Goal: Information Seeking & Learning: Learn about a topic

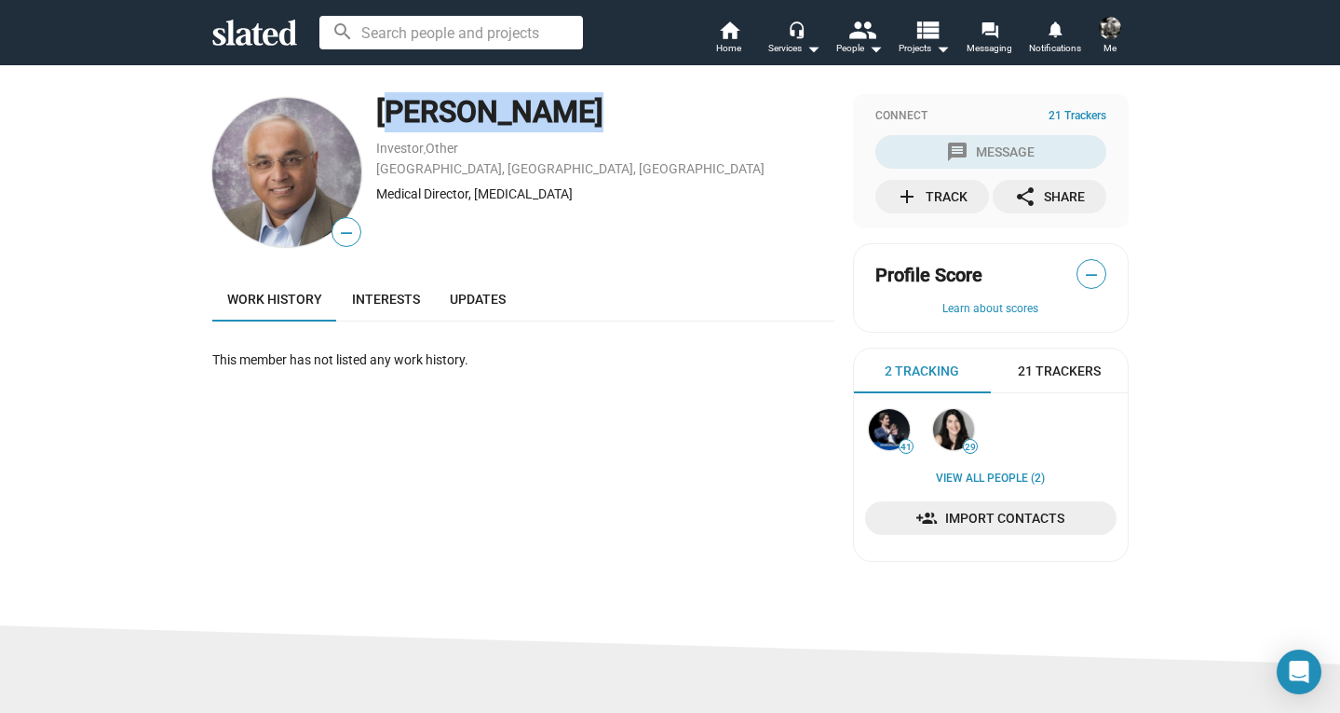
drag, startPoint x: 382, startPoint y: 107, endPoint x: 537, endPoint y: 114, distance: 154.8
click at [537, 114] on div "vinod rustgi" at bounding box center [605, 112] width 458 height 40
copy div "vinod rustgi"
click at [627, 198] on div "Medical Director, Liver Transplantation" at bounding box center [605, 194] width 458 height 18
click at [239, 39] on icon at bounding box center [254, 33] width 85 height 26
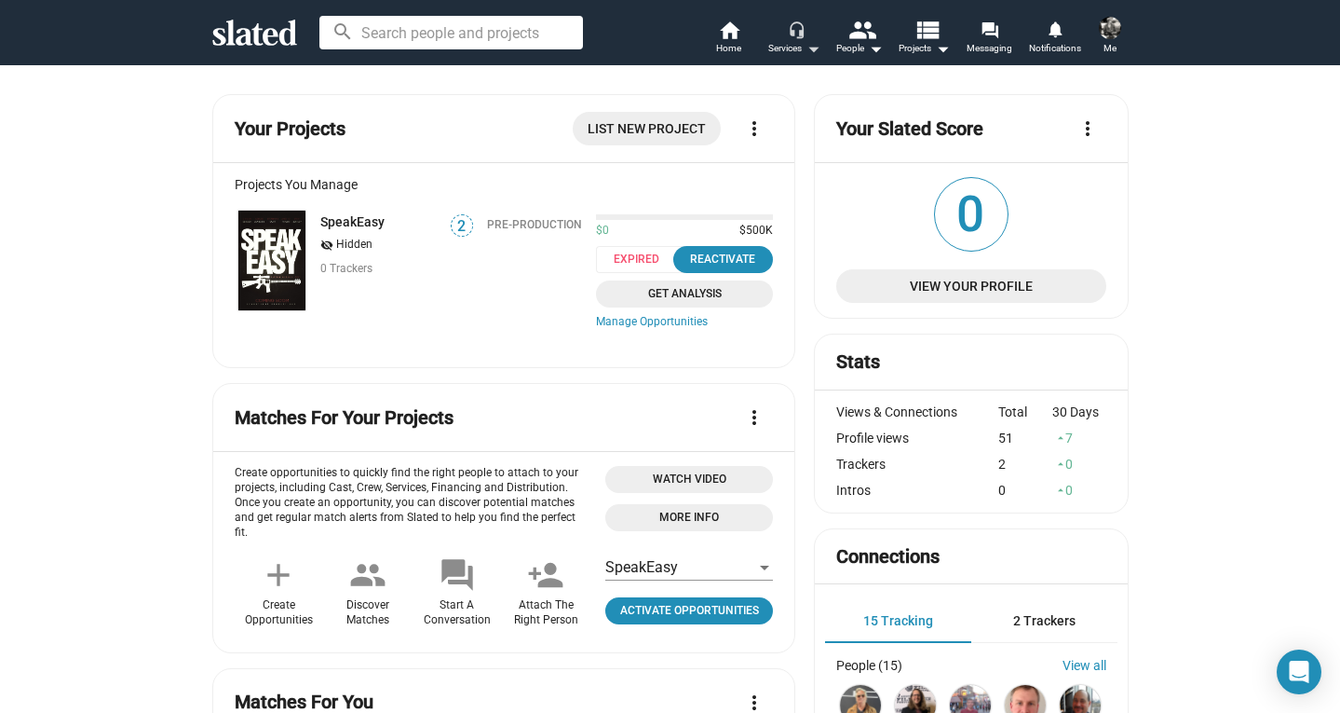
click at [809, 49] on mat-icon "arrow_drop_down" at bounding box center [813, 48] width 22 height 22
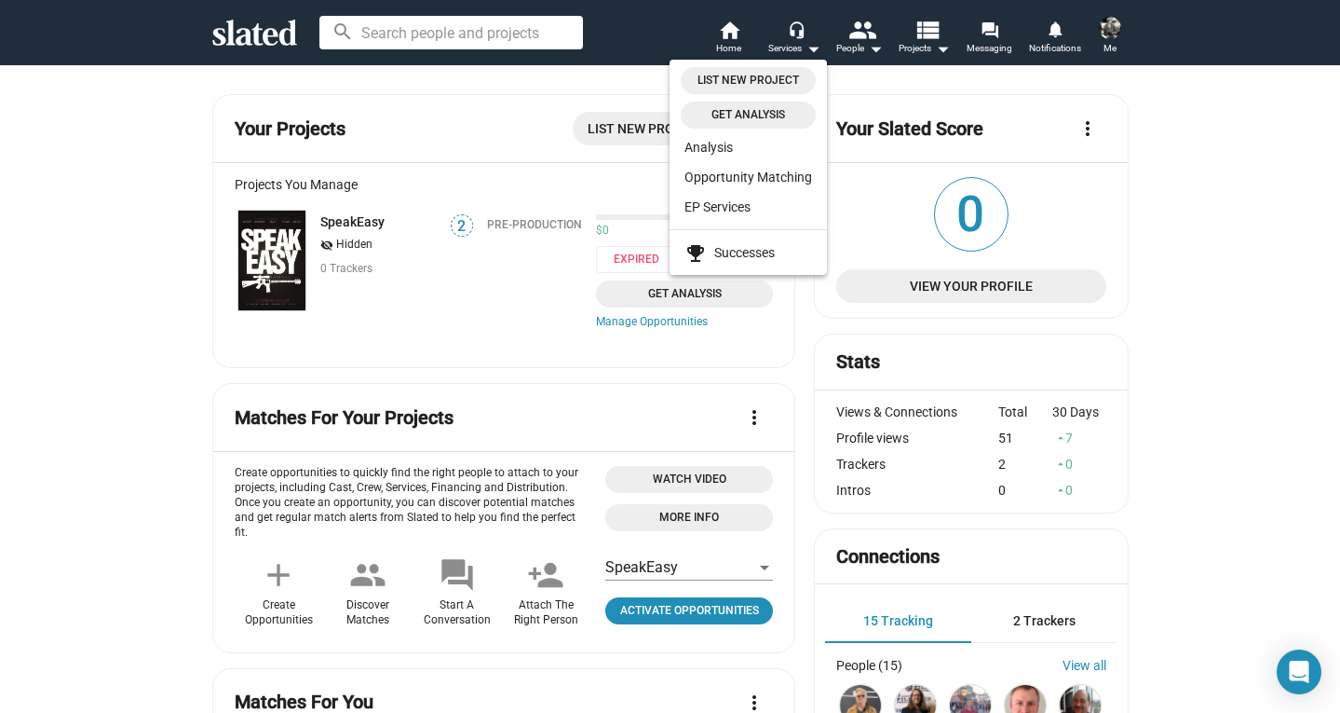
click at [507, 20] on div at bounding box center [670, 356] width 1340 height 713
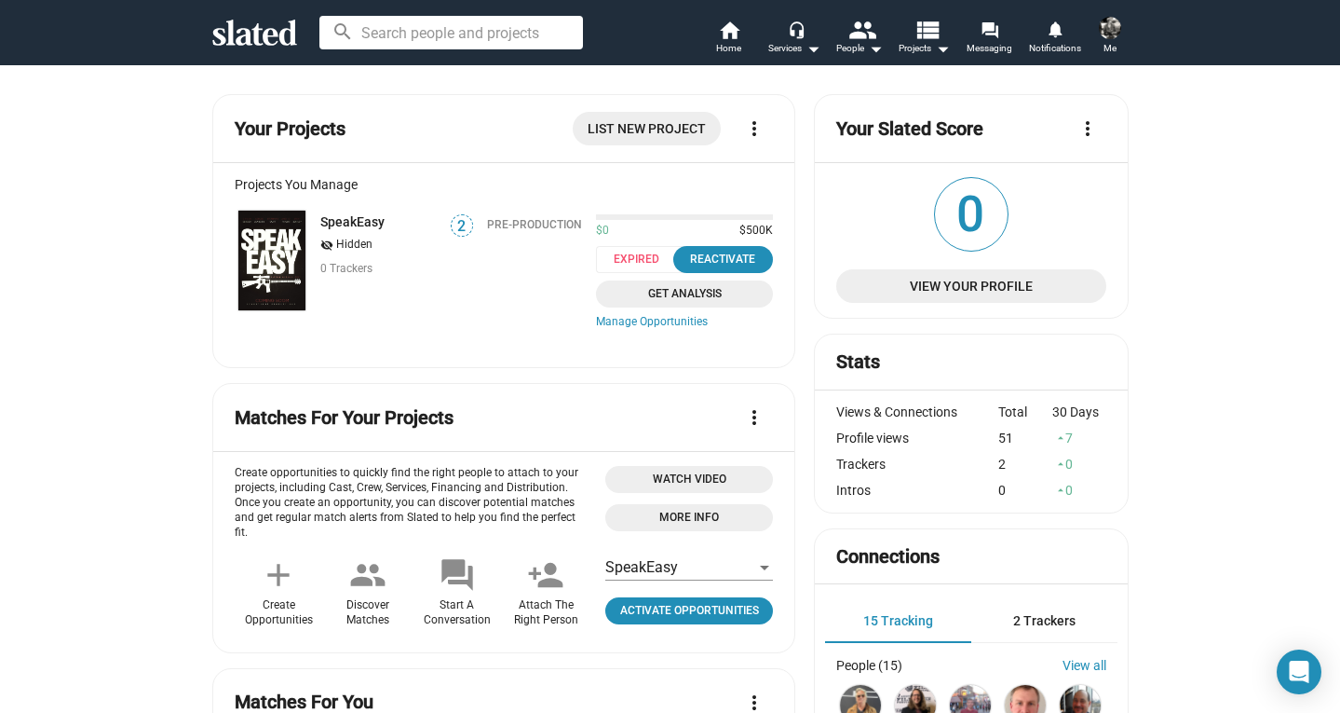
click at [483, 29] on input at bounding box center [451, 33] width 264 height 34
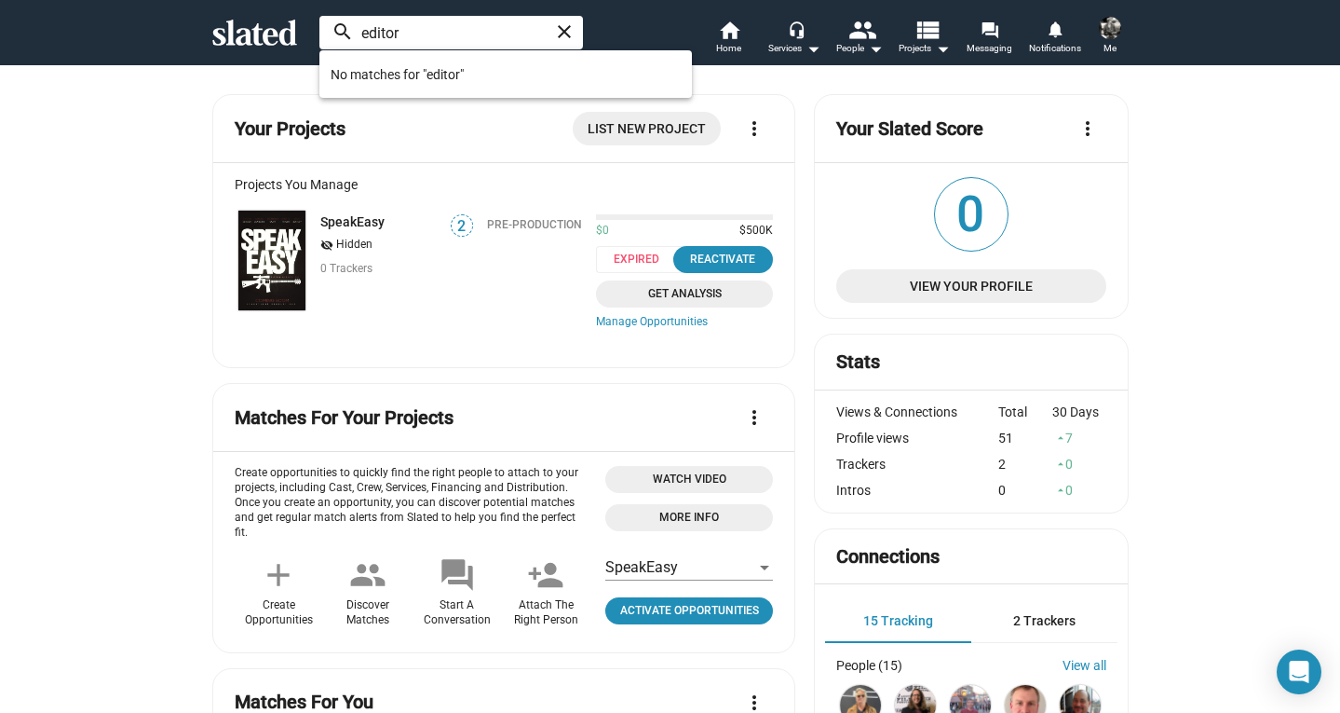
type input "editor"
click at [931, 48] on mat-icon "arrow_drop_down" at bounding box center [942, 48] width 22 height 22
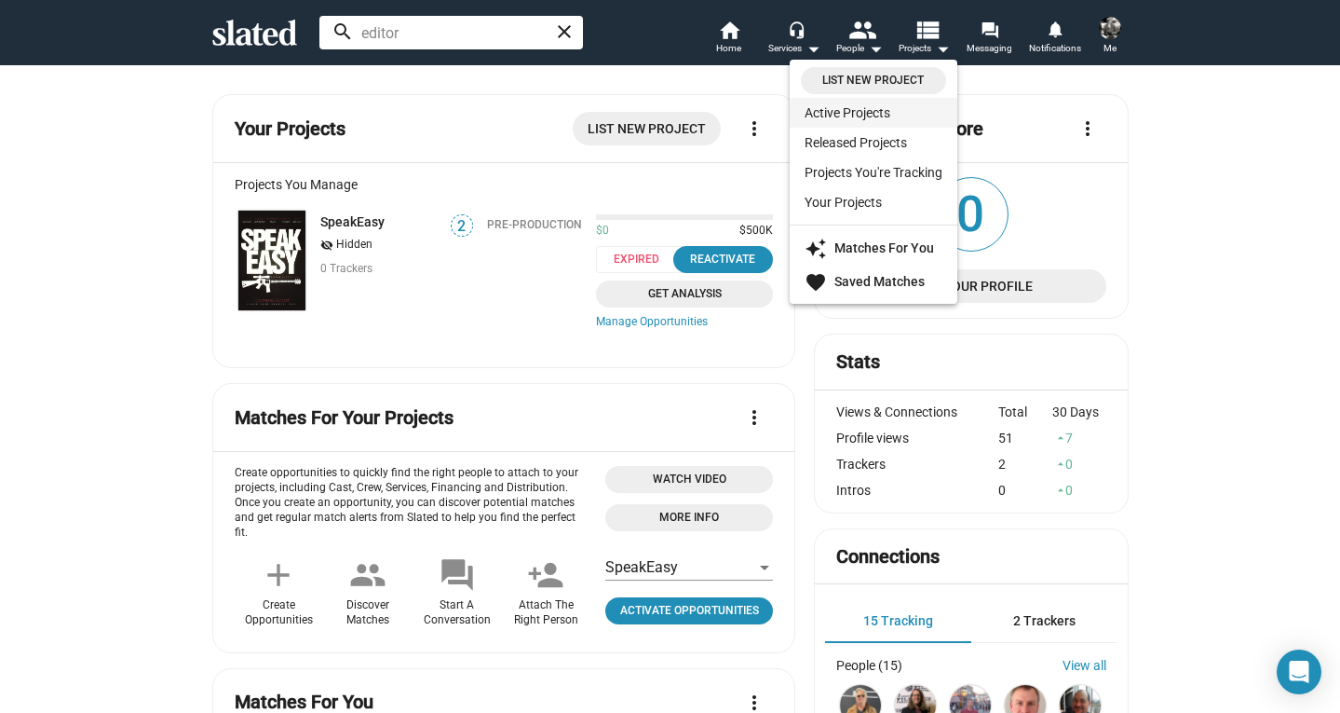
click at [865, 111] on link "Active Projects" at bounding box center [874, 113] width 168 height 30
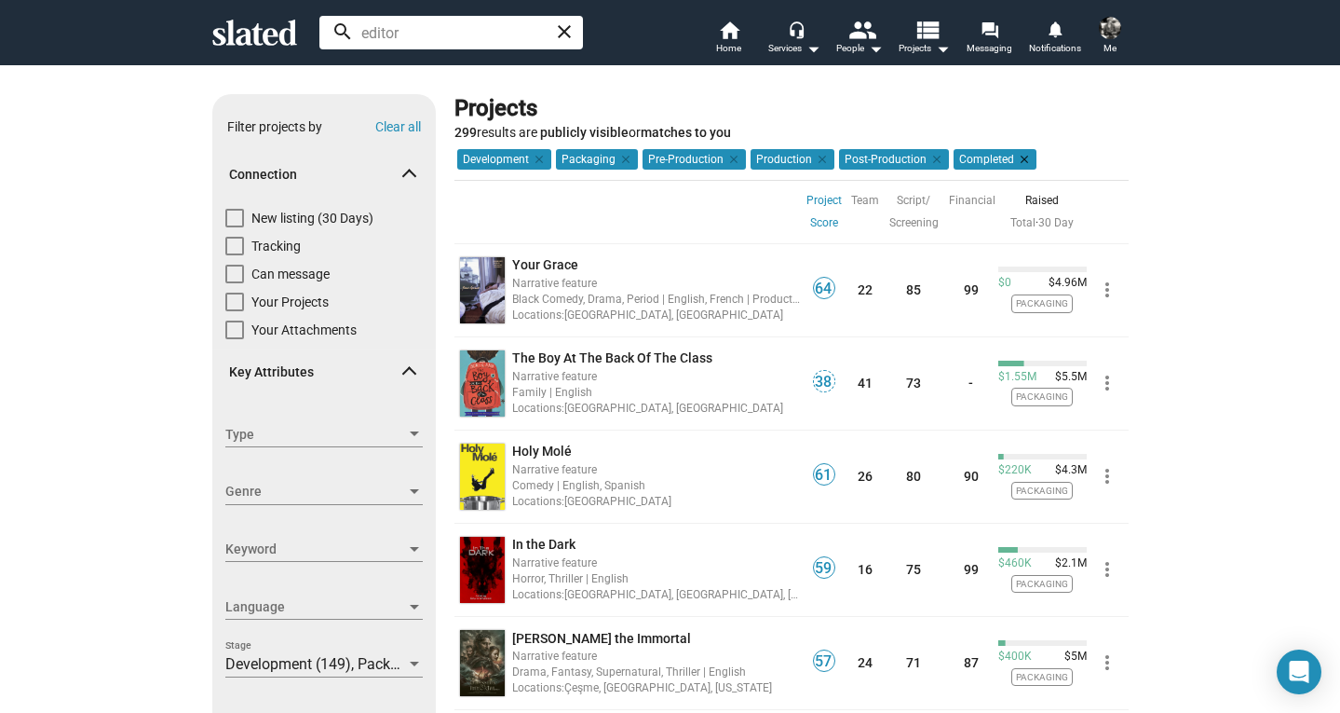
click at [1017, 158] on mat-icon "clear" at bounding box center [1022, 159] width 17 height 17
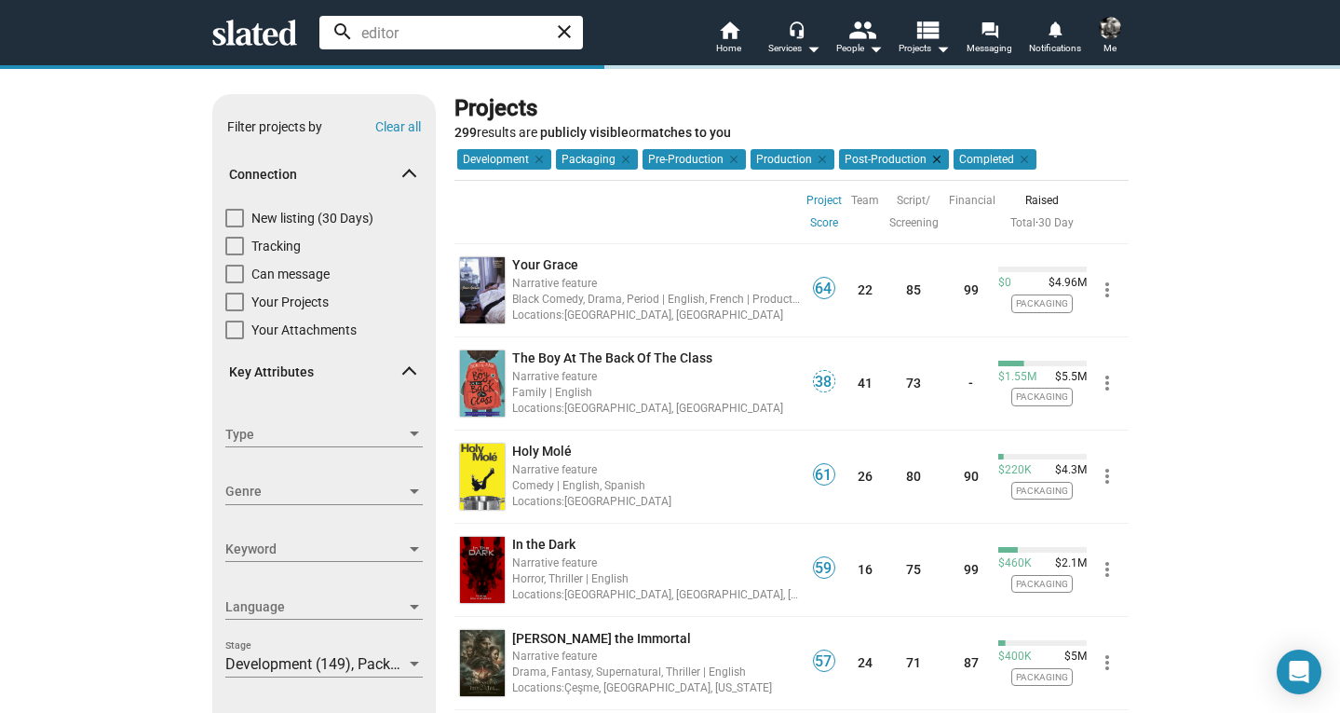
click at [927, 156] on mat-icon "clear" at bounding box center [935, 159] width 17 height 17
click at [817, 160] on mat-icon "clear" at bounding box center [820, 159] width 17 height 17
click at [727, 161] on mat-icon "clear" at bounding box center [732, 159] width 17 height 17
click at [623, 156] on mat-icon "clear" at bounding box center [624, 159] width 17 height 17
click at [538, 160] on mat-icon "clear" at bounding box center [537, 159] width 17 height 17
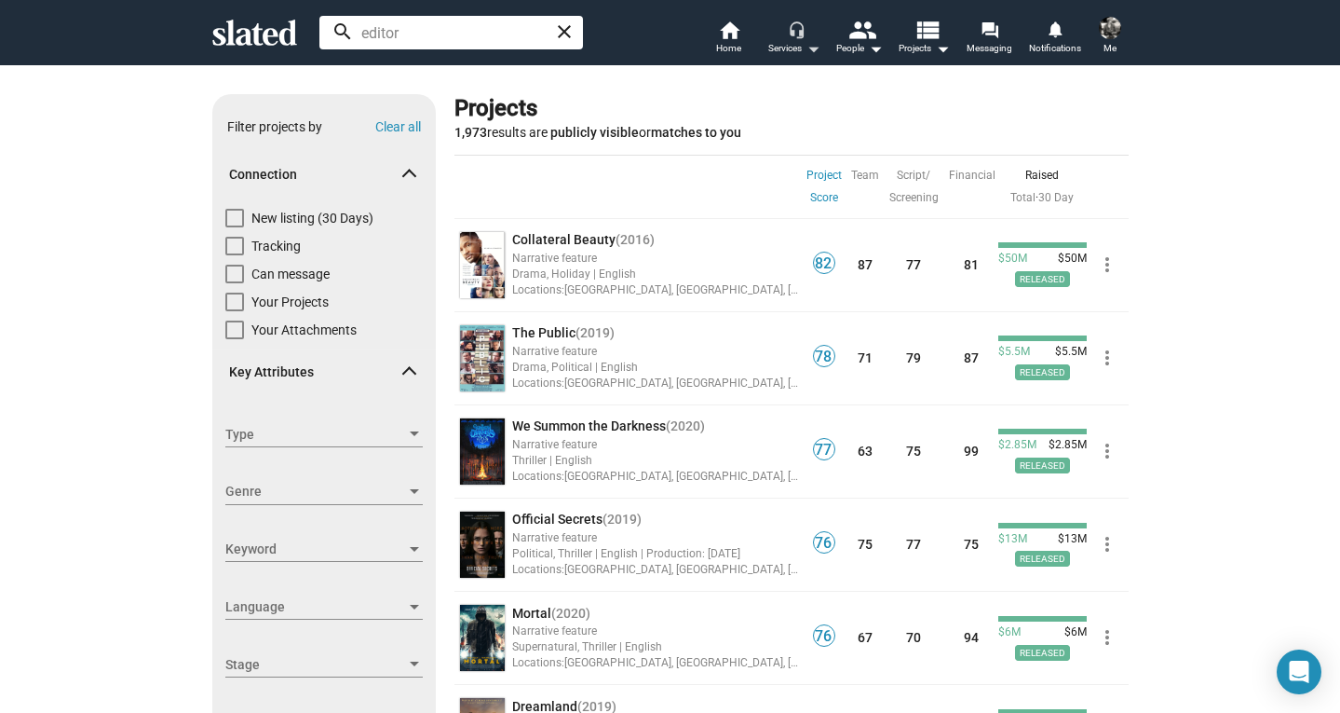
click at [804, 48] on mat-icon "arrow_drop_down" at bounding box center [813, 48] width 22 height 22
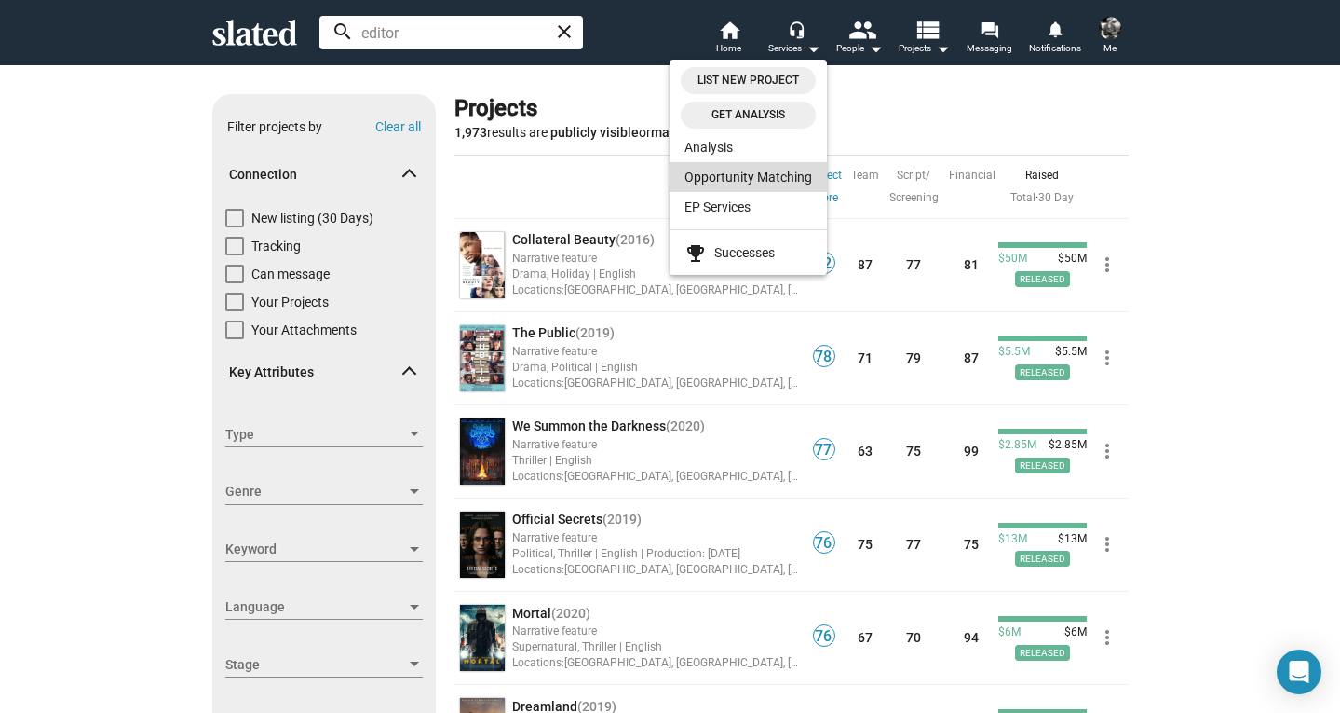
click at [795, 174] on link "Opportunity Matching" at bounding box center [748, 177] width 157 height 30
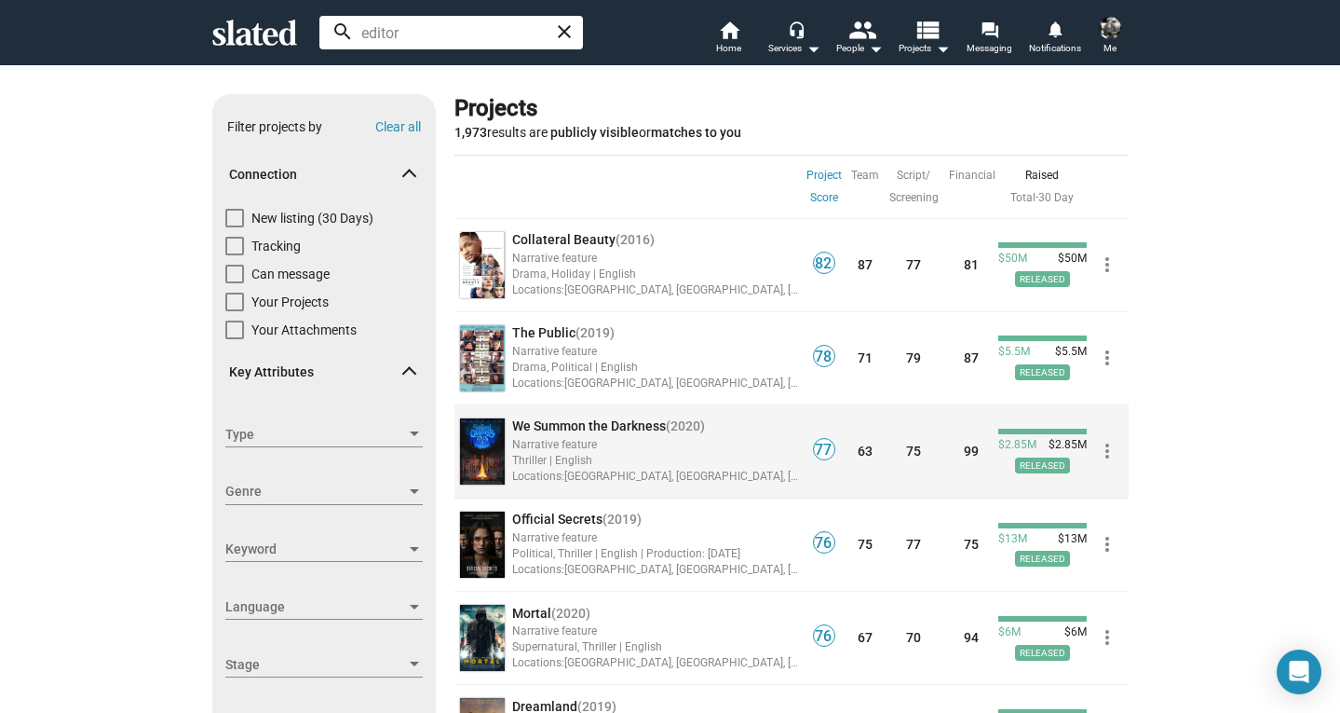
click at [621, 422] on span "We Summon the Darkness" at bounding box center [589, 425] width 154 height 15
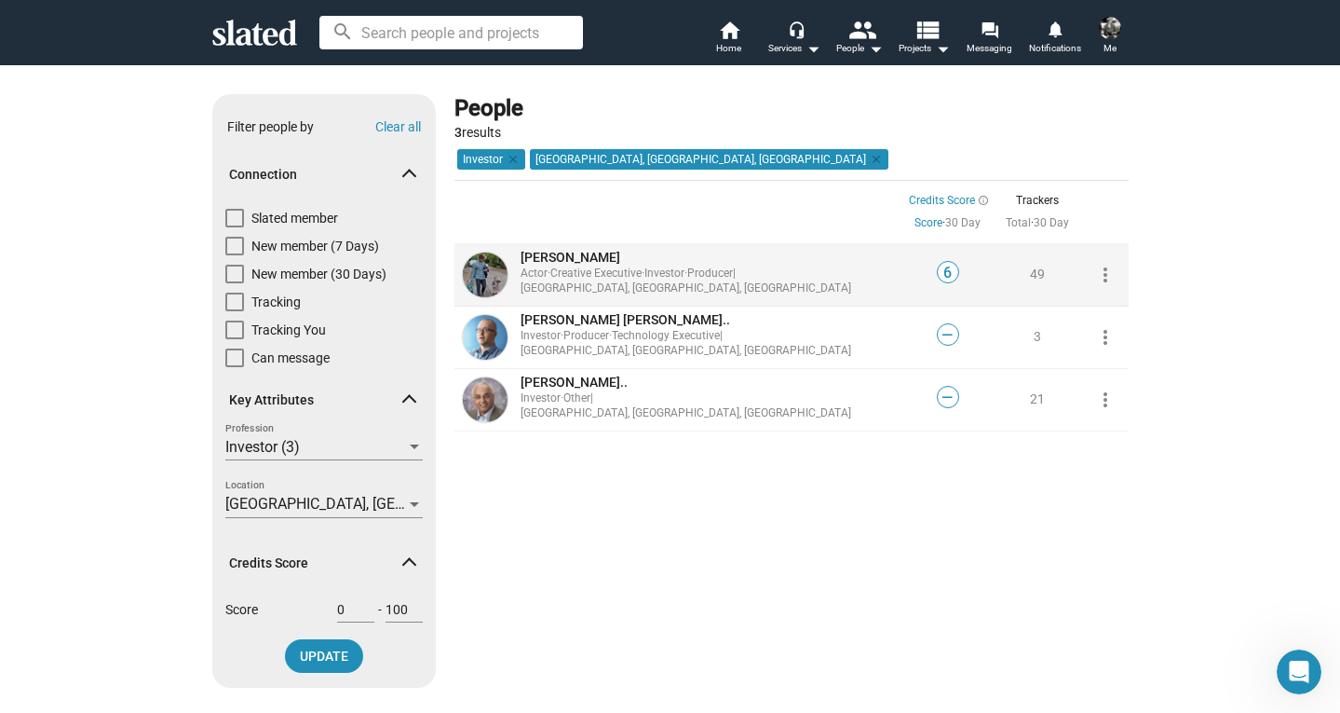
click at [535, 264] on span "Jamie S..." at bounding box center [571, 257] width 100 height 15
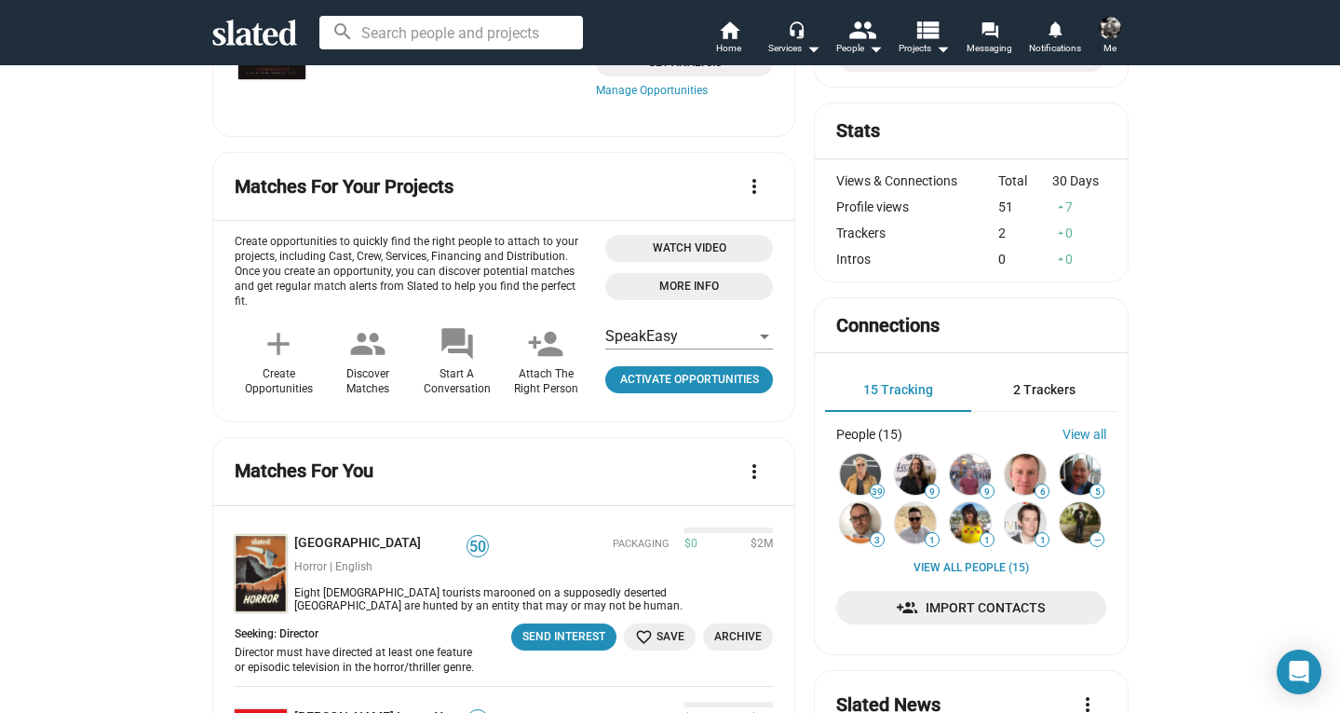
scroll to position [233, 0]
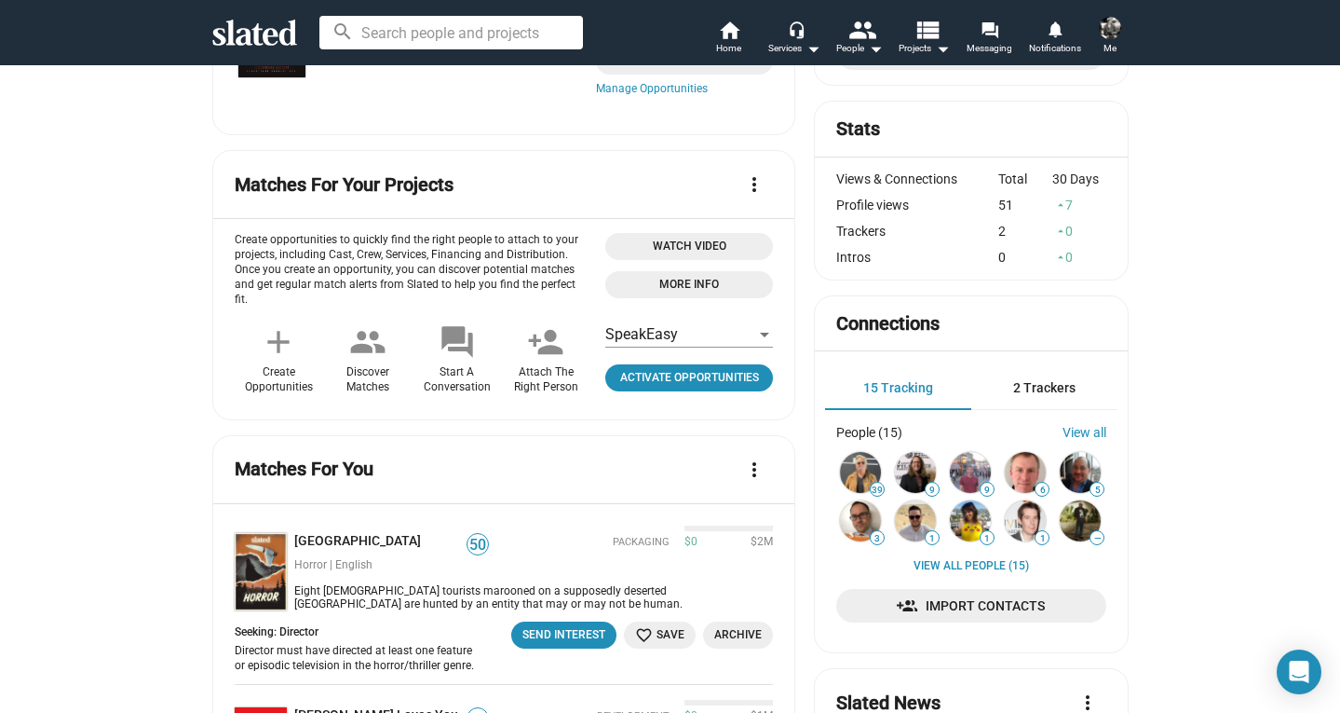
click at [771, 333] on div at bounding box center [764, 334] width 17 height 15
click at [124, 345] on div at bounding box center [670, 356] width 1340 height 713
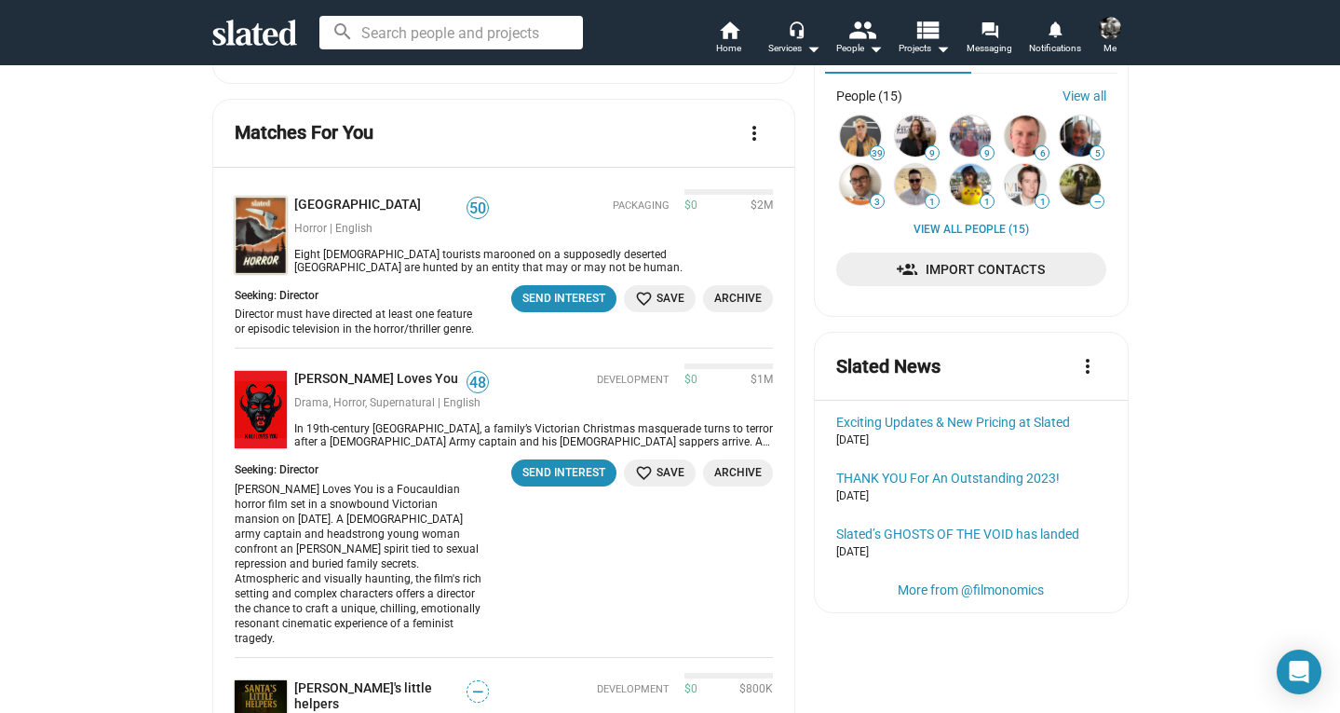
scroll to position [572, 0]
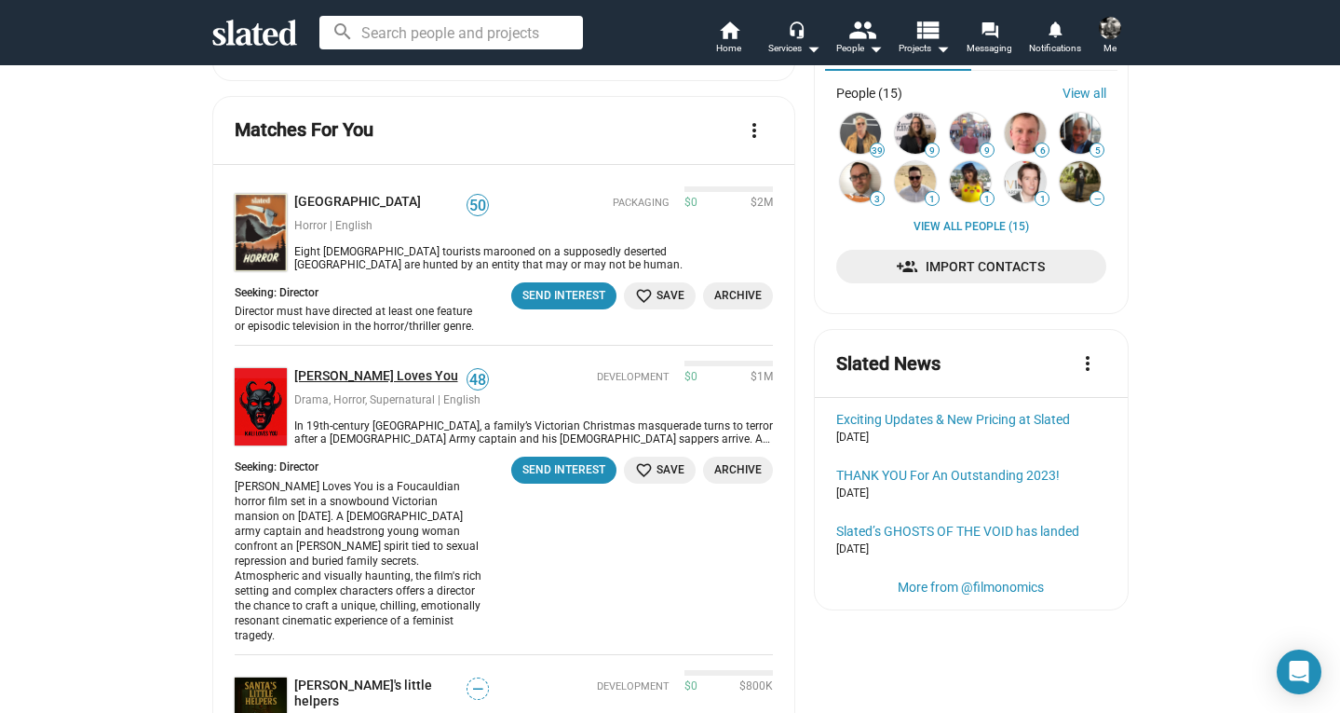
click at [321, 368] on link "Kali Loves You" at bounding box center [379, 377] width 171 height 18
click at [338, 194] on link "Massacre Island" at bounding box center [361, 203] width 134 height 18
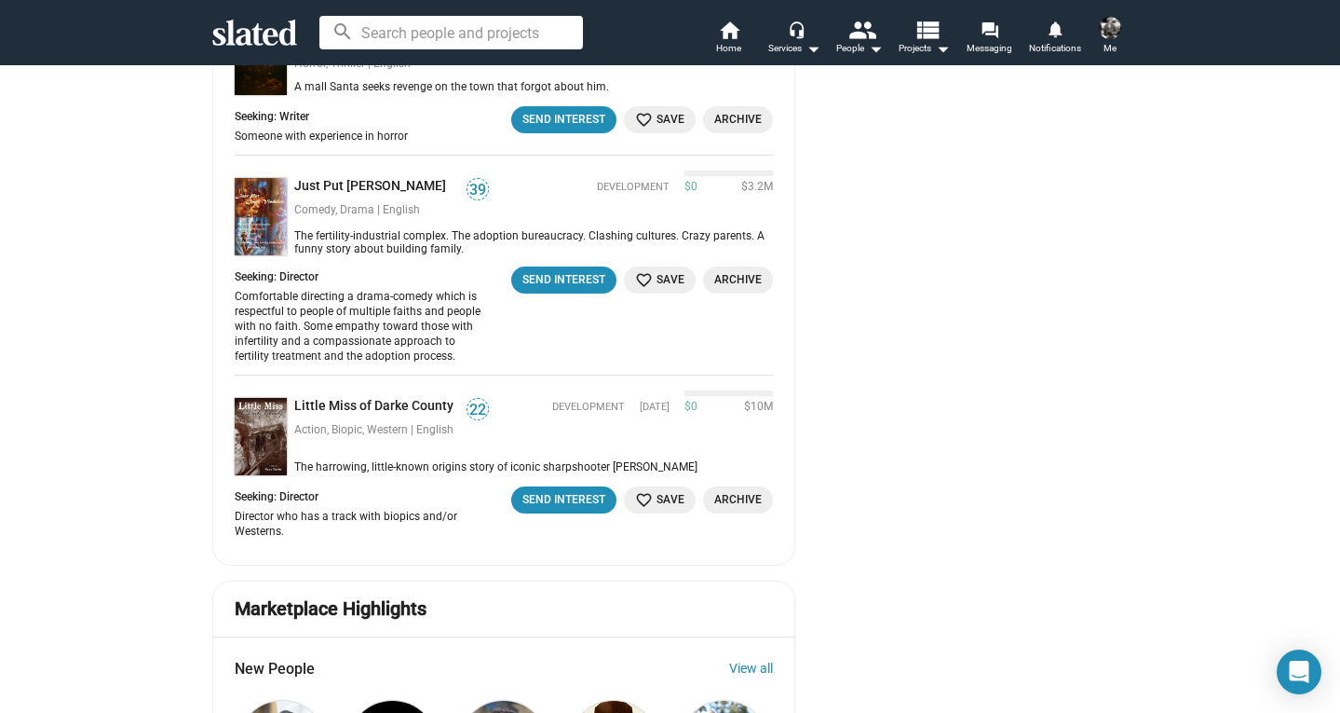
scroll to position [0, 0]
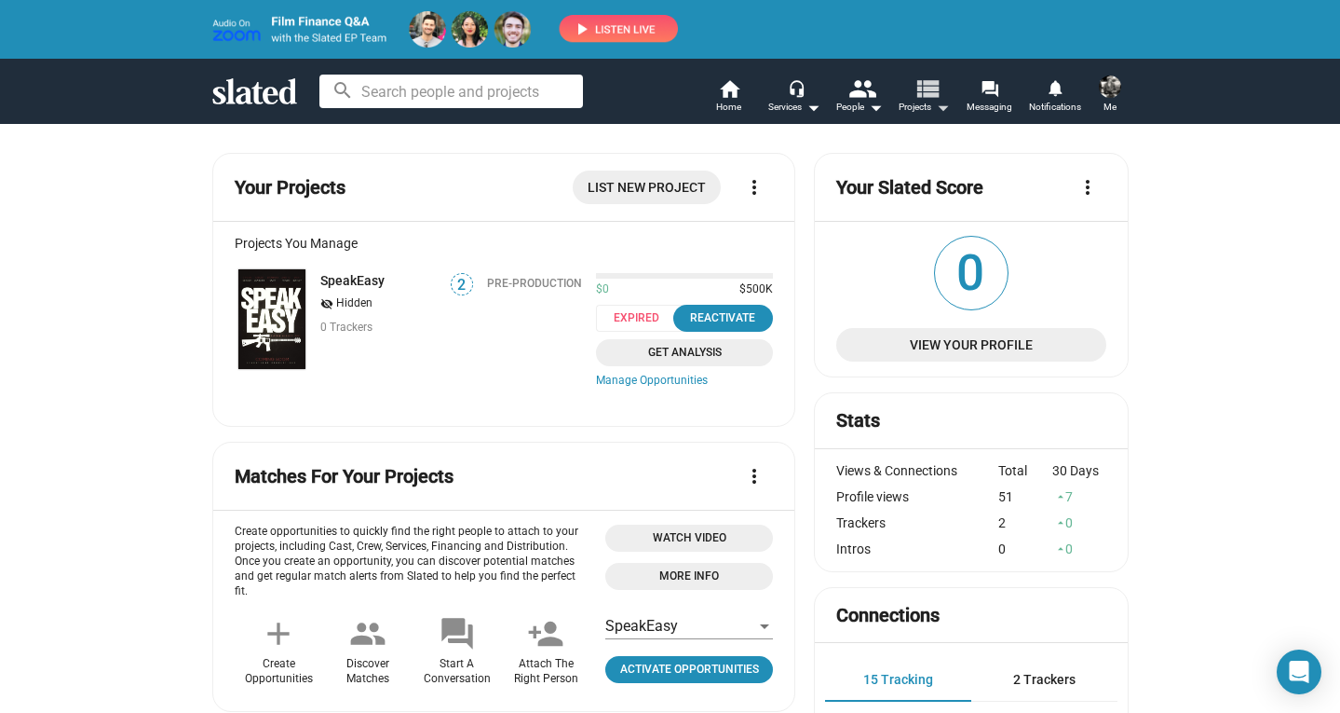
click at [937, 97] on mat-icon "view_list" at bounding box center [926, 88] width 27 height 27
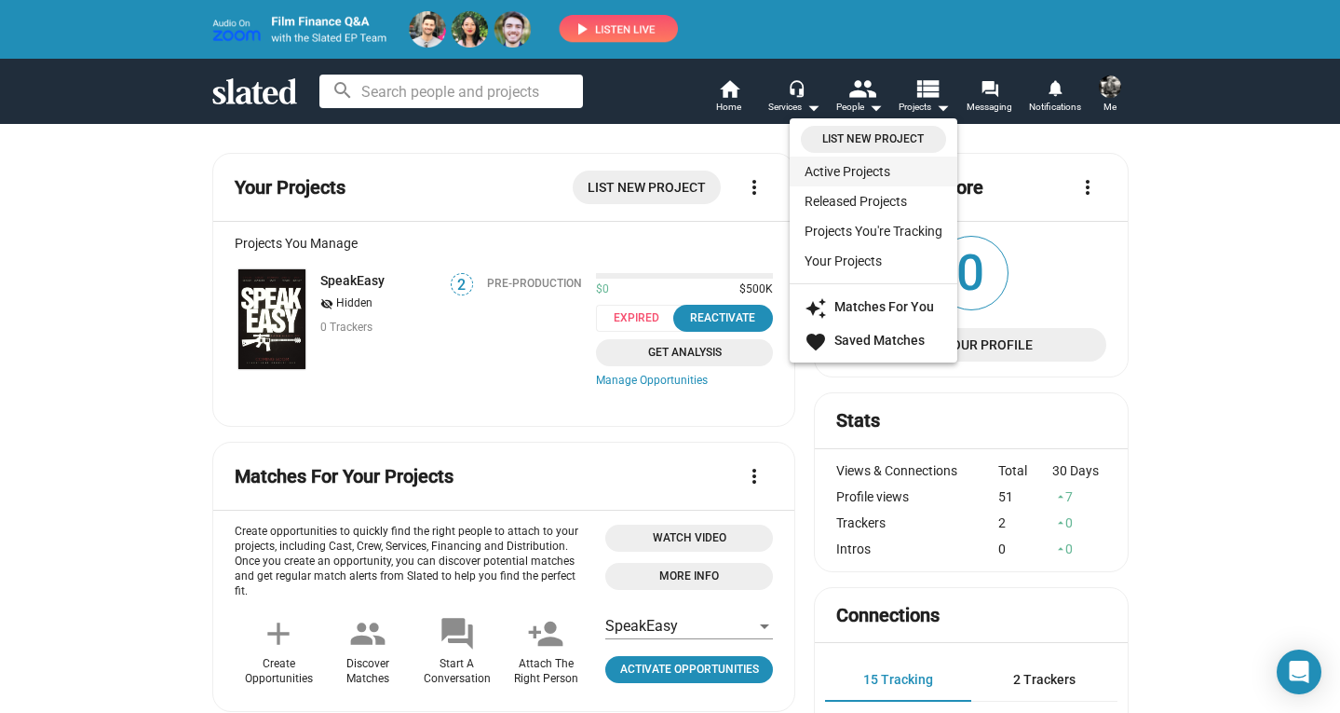
click at [854, 171] on link "Active Projects" at bounding box center [874, 171] width 168 height 30
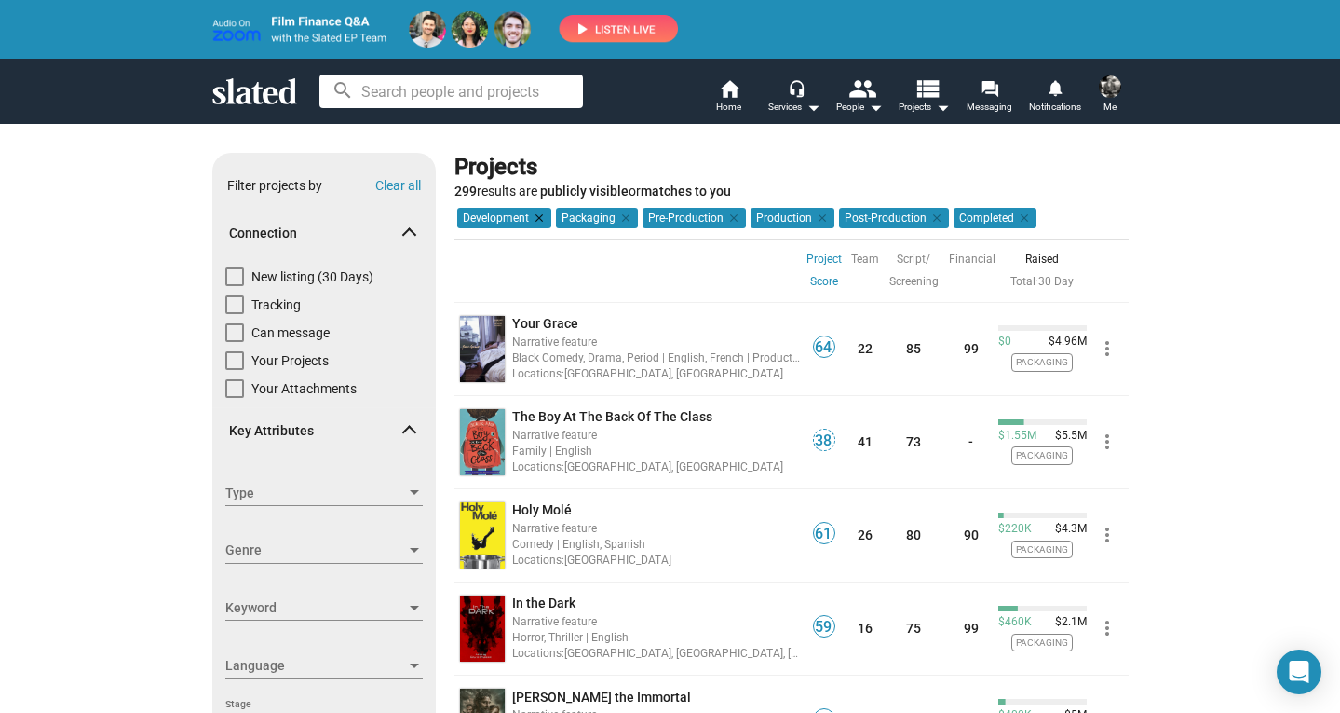
click at [538, 214] on mat-icon "clear" at bounding box center [537, 218] width 17 height 17
click at [920, 216] on mat-icon "clear" at bounding box center [924, 218] width 17 height 17
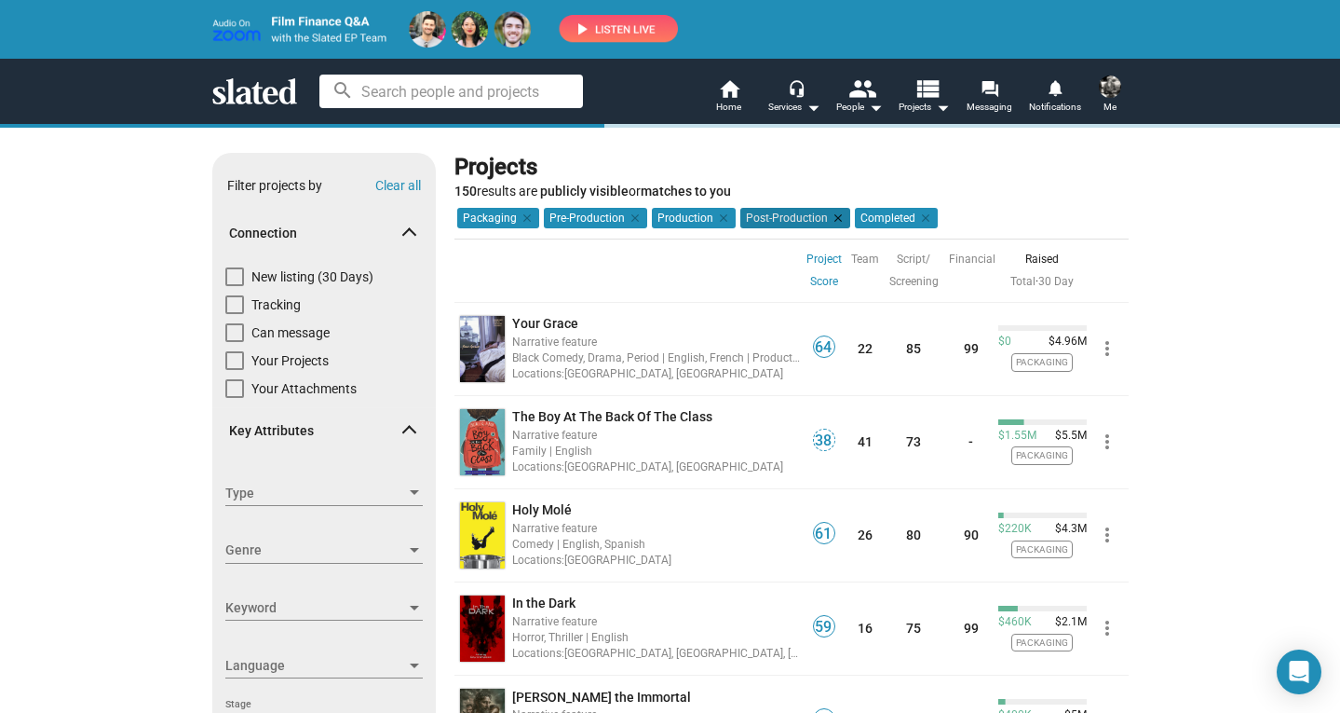
click at [834, 219] on mat-icon "clear" at bounding box center [836, 218] width 17 height 17
click at [715, 220] on mat-icon "clear" at bounding box center [722, 218] width 17 height 17
click at [630, 218] on mat-icon "clear" at bounding box center [633, 218] width 17 height 17
click at [529, 218] on mat-icon "clear" at bounding box center [525, 218] width 17 height 17
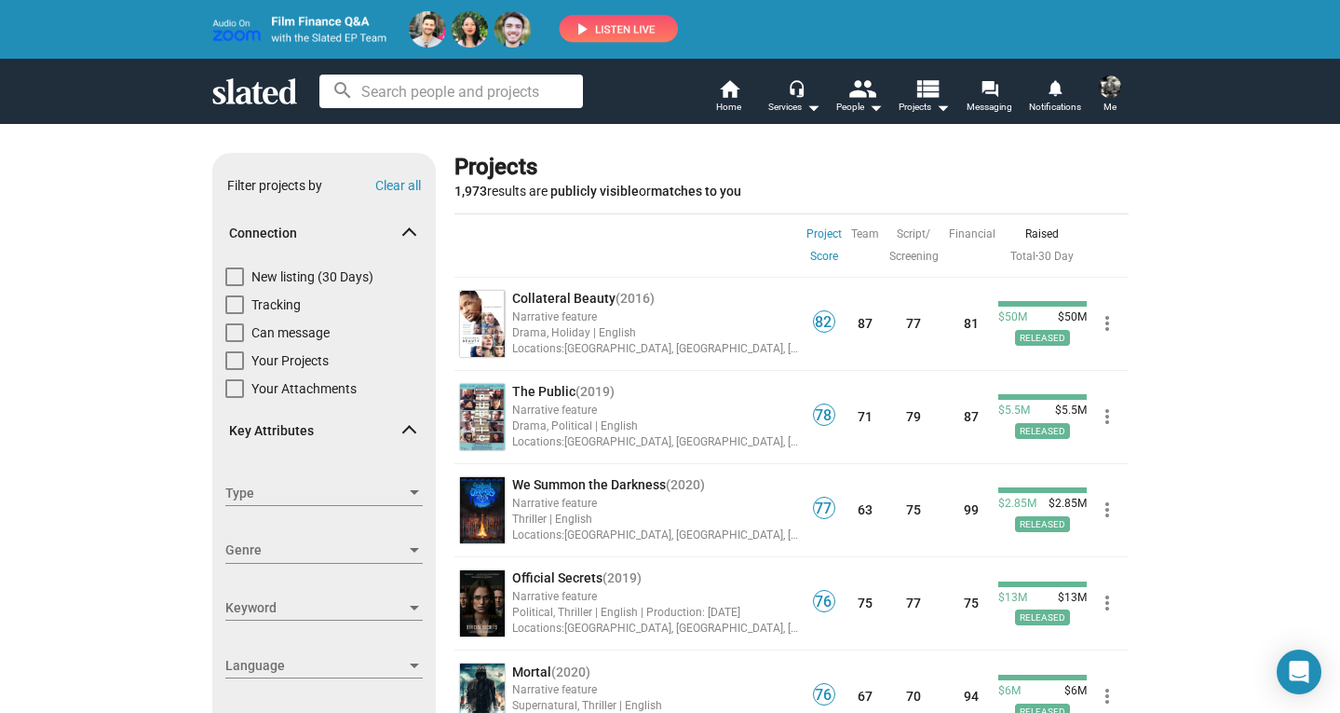
click at [239, 282] on span at bounding box center [234, 276] width 19 height 19
click at [235, 286] on input "New listing (30 Days)" at bounding box center [234, 286] width 1 height 1
checkbox input "true"
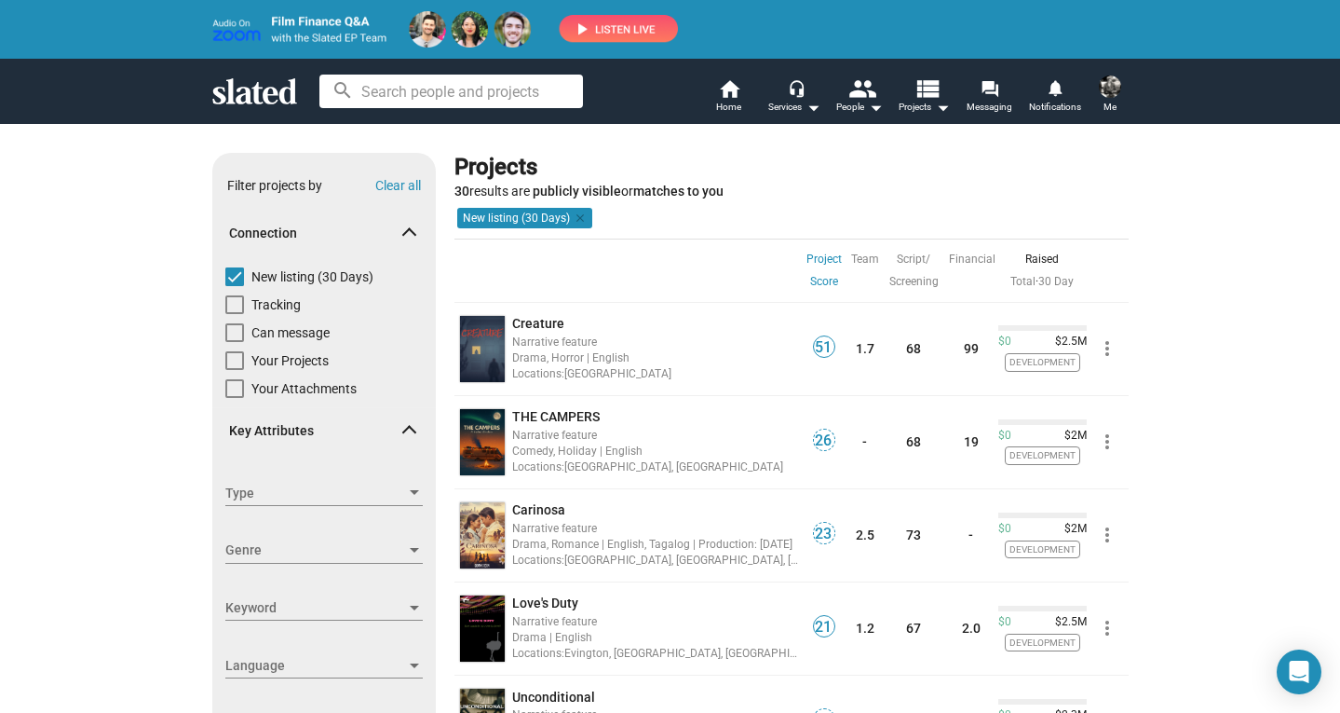
click at [412, 430] on span at bounding box center [409, 434] width 10 height 18
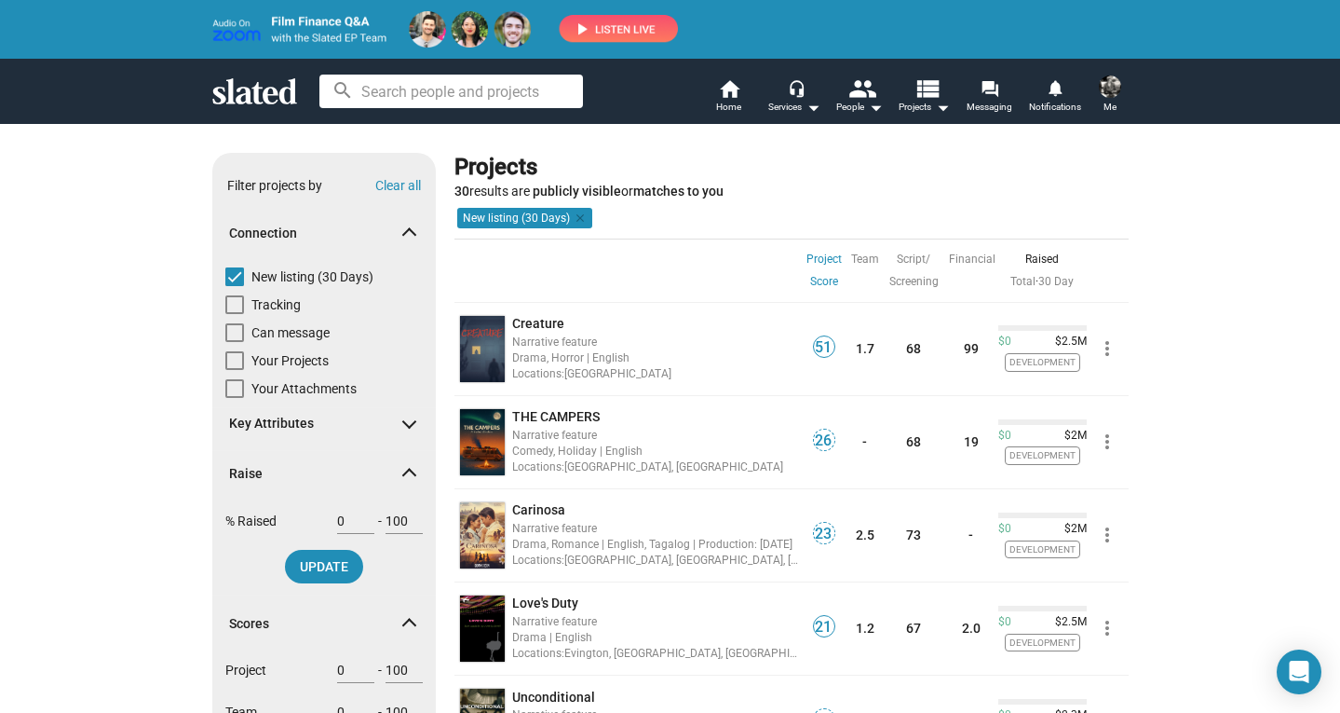
click at [407, 473] on span at bounding box center [409, 477] width 10 height 18
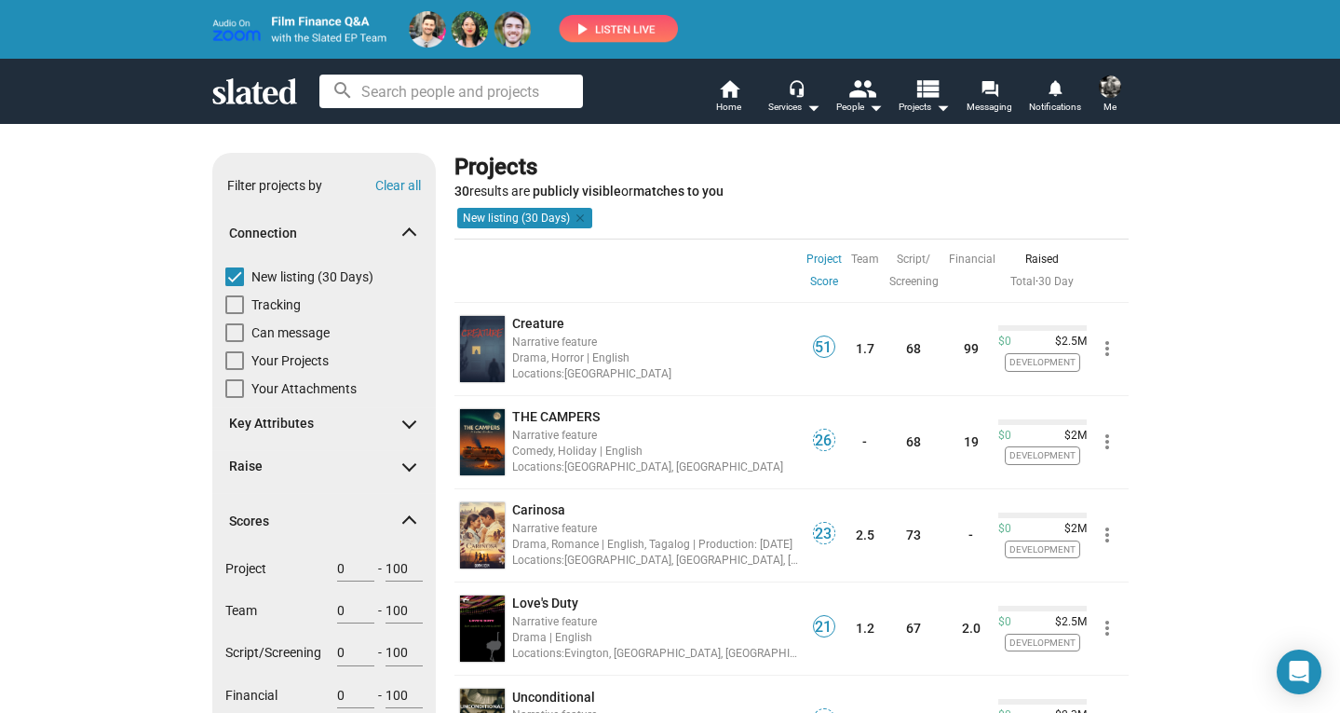
click at [409, 516] on span at bounding box center [409, 524] width 10 height 18
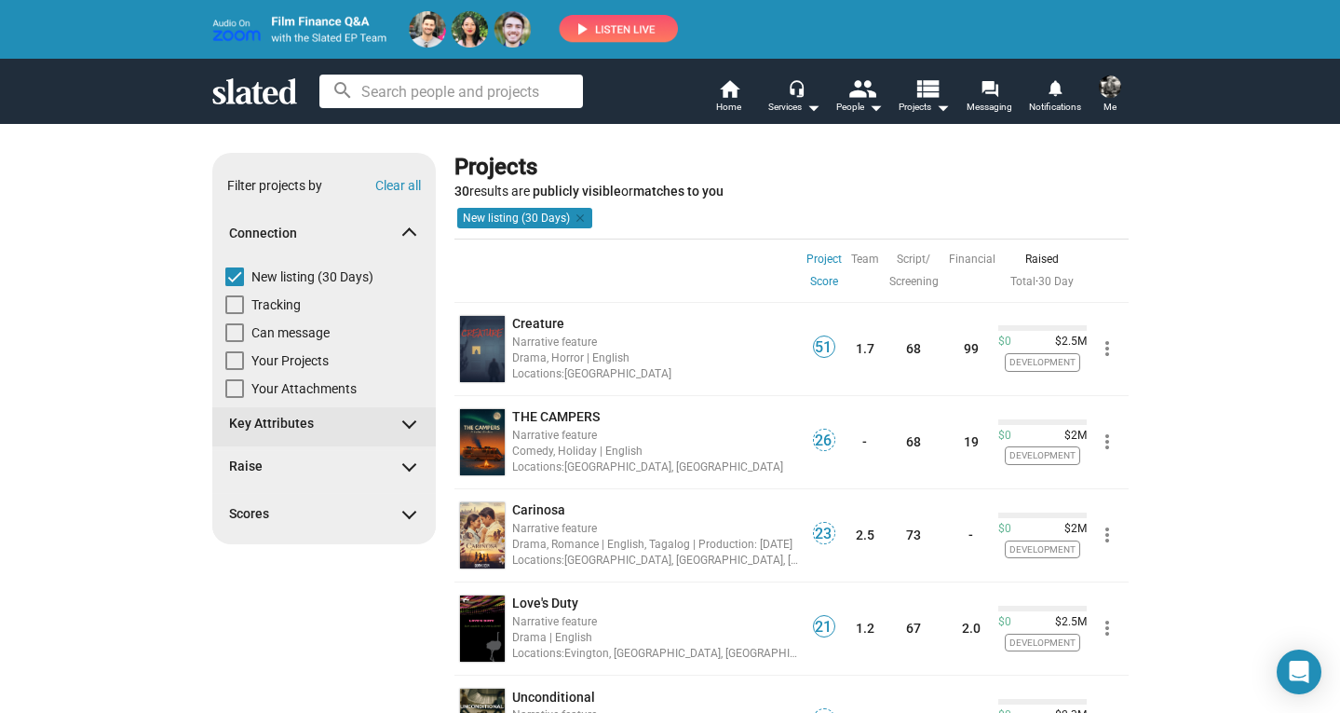
click at [406, 423] on span at bounding box center [409, 421] width 10 height 18
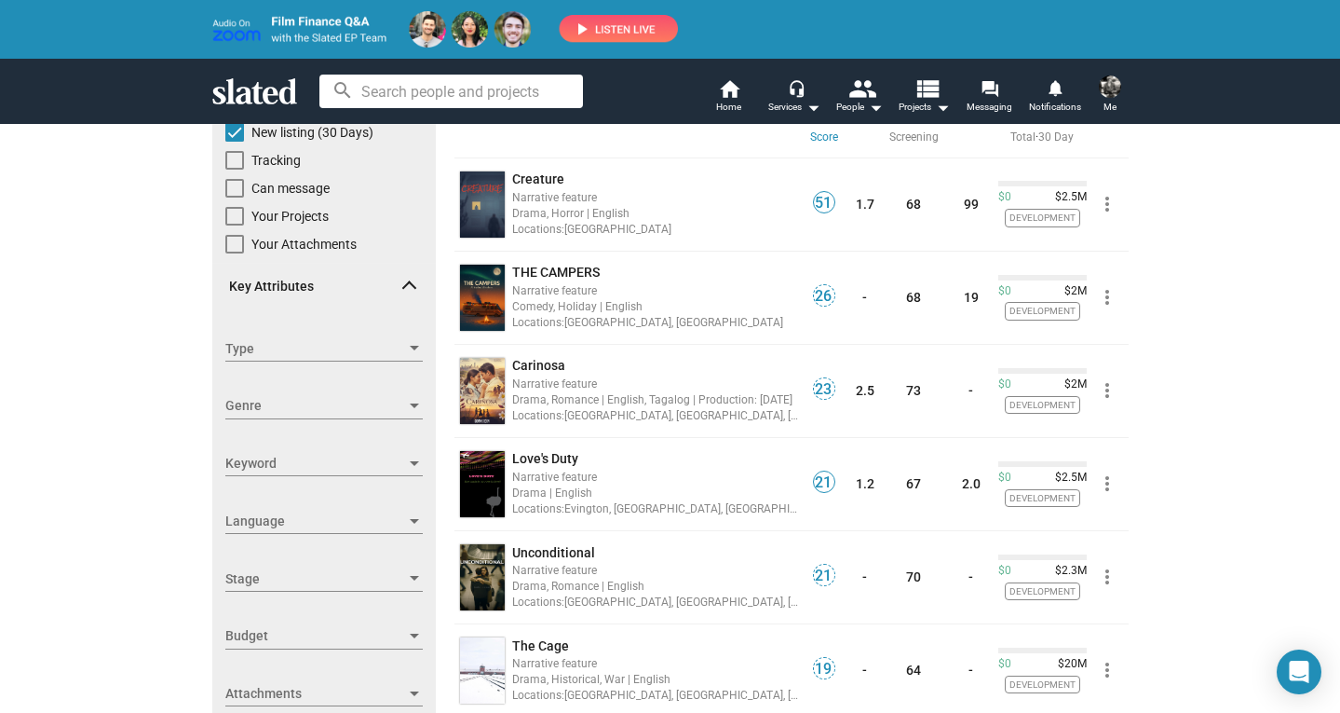
scroll to position [147, 0]
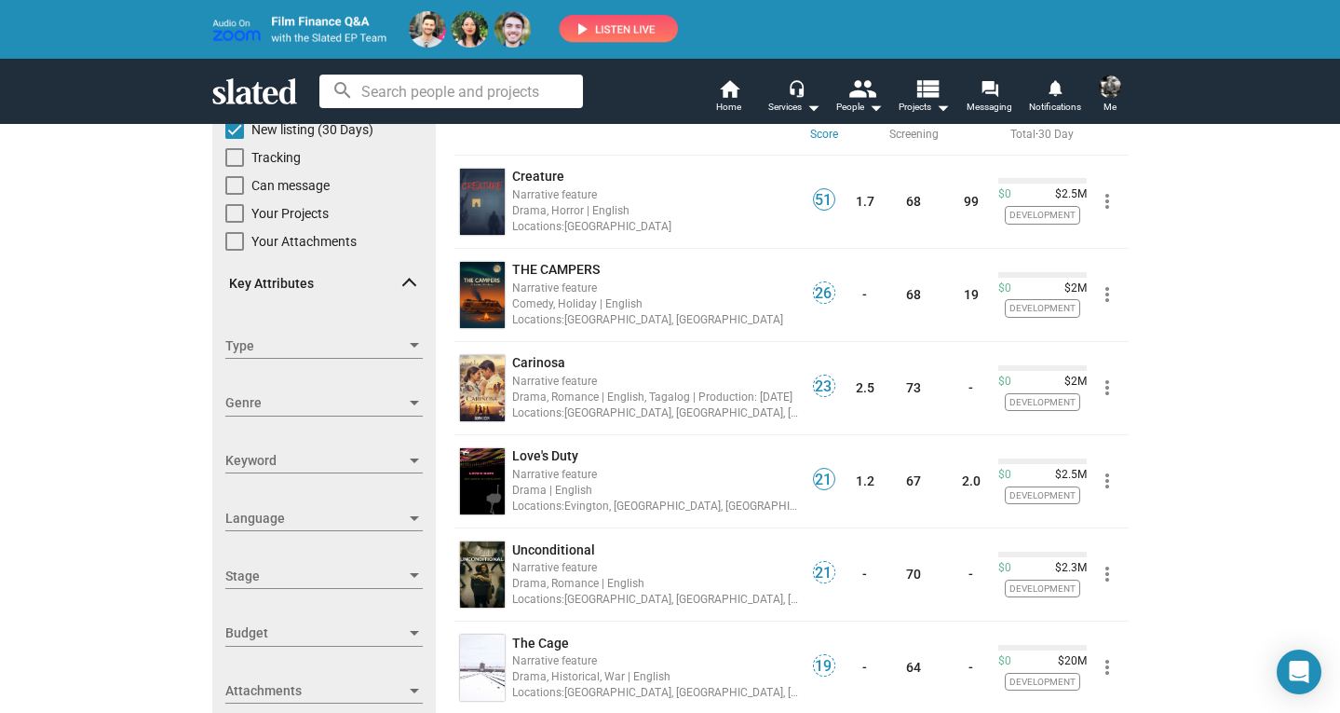
click at [415, 401] on div at bounding box center [414, 403] width 9 height 5
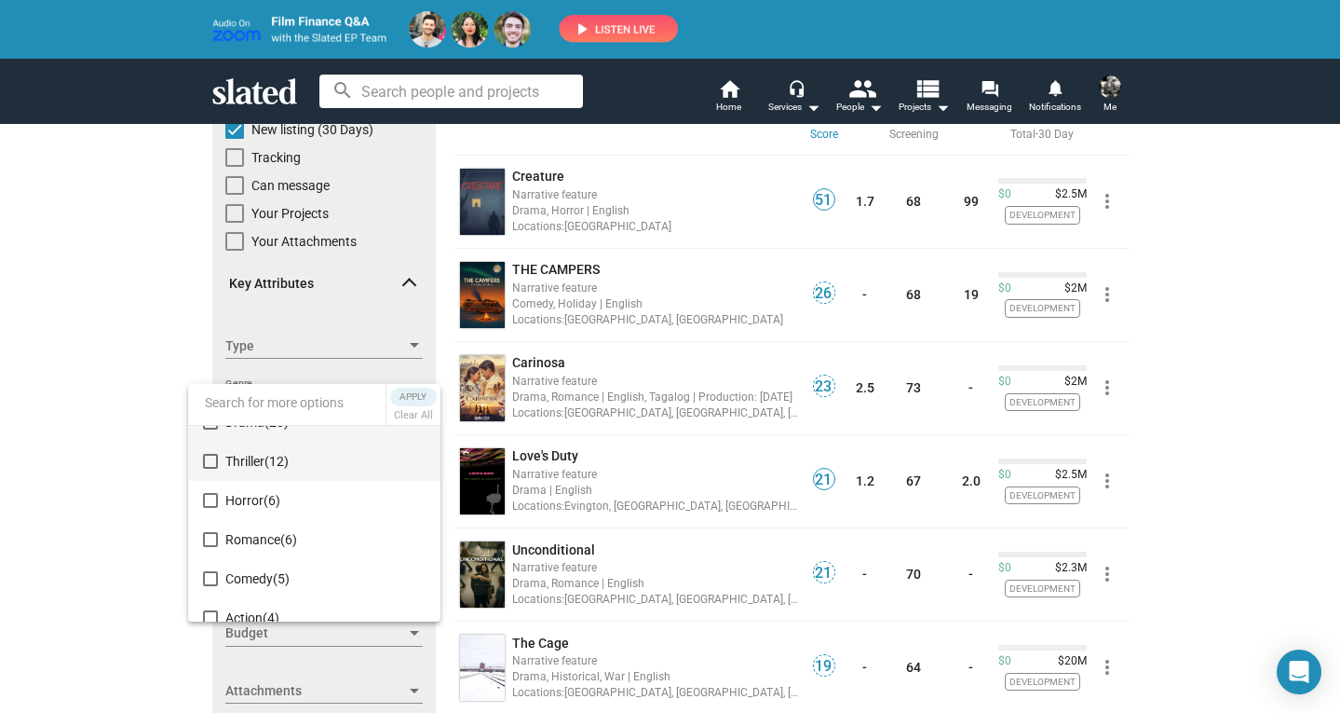
scroll to position [0, 0]
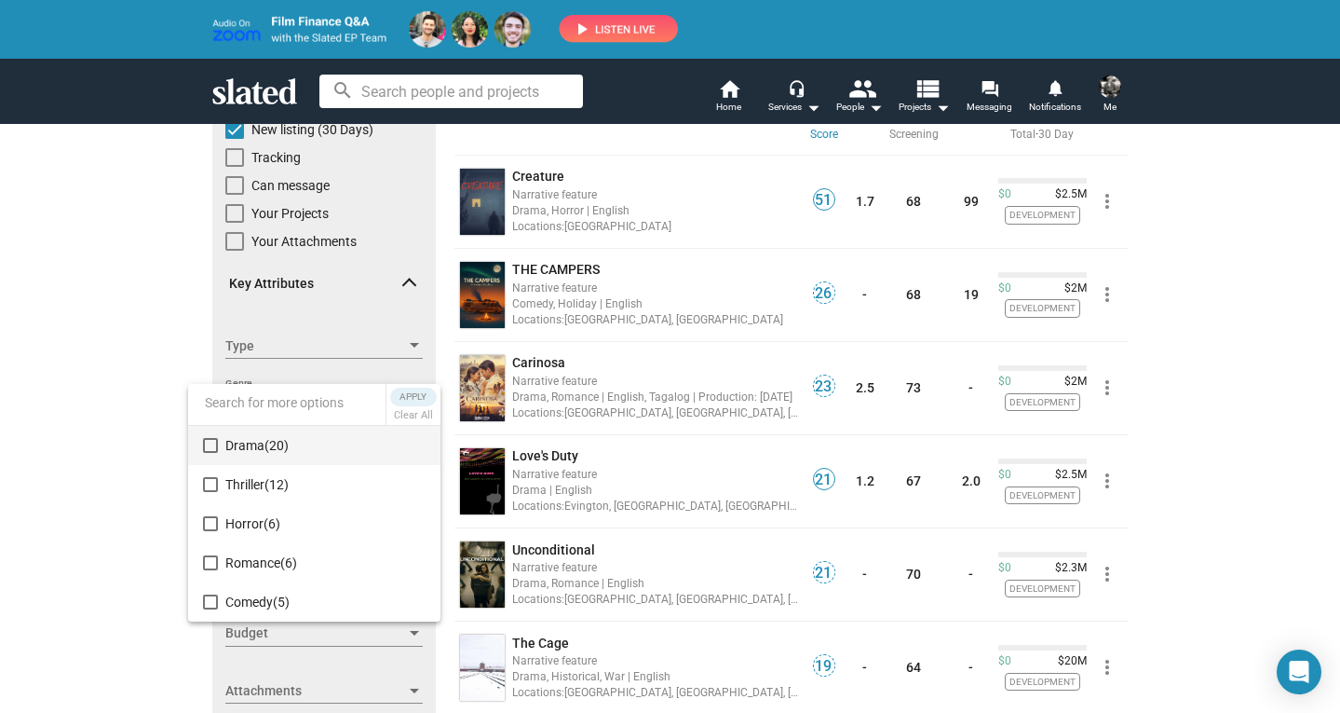
click at [133, 446] on div at bounding box center [670, 356] width 1340 height 713
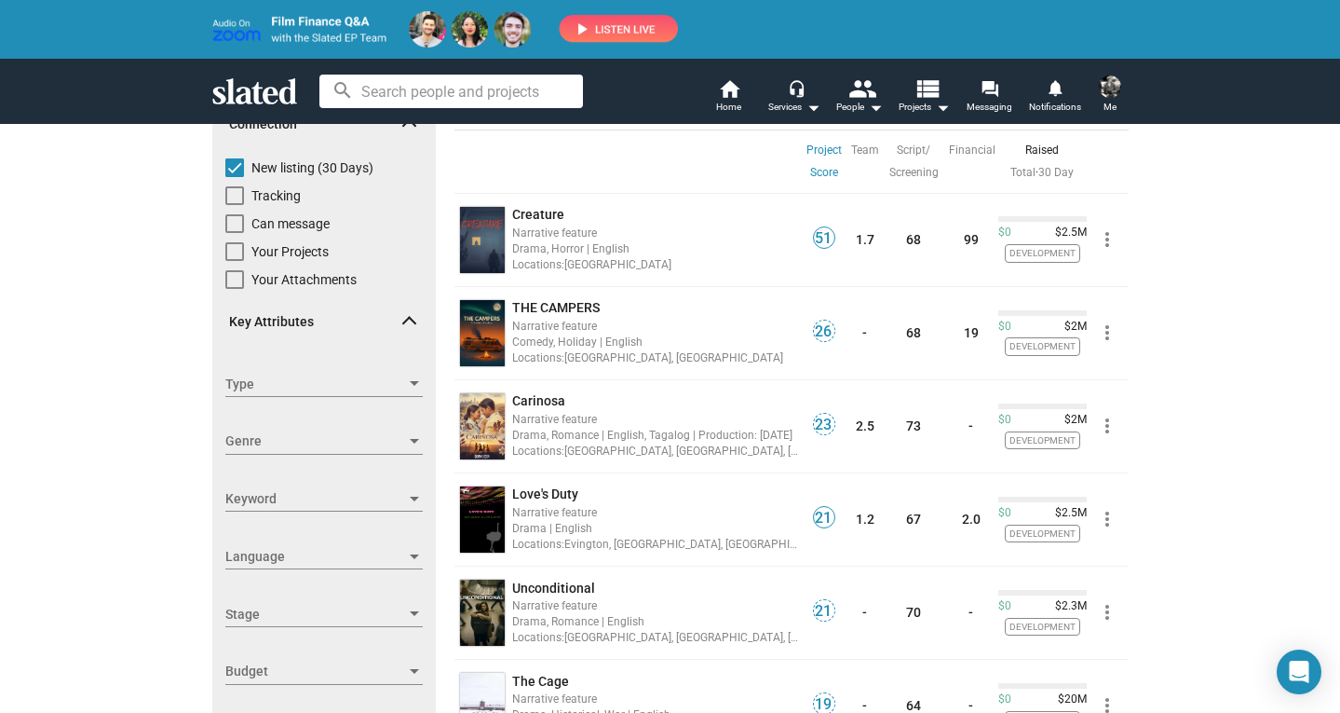
scroll to position [133, 0]
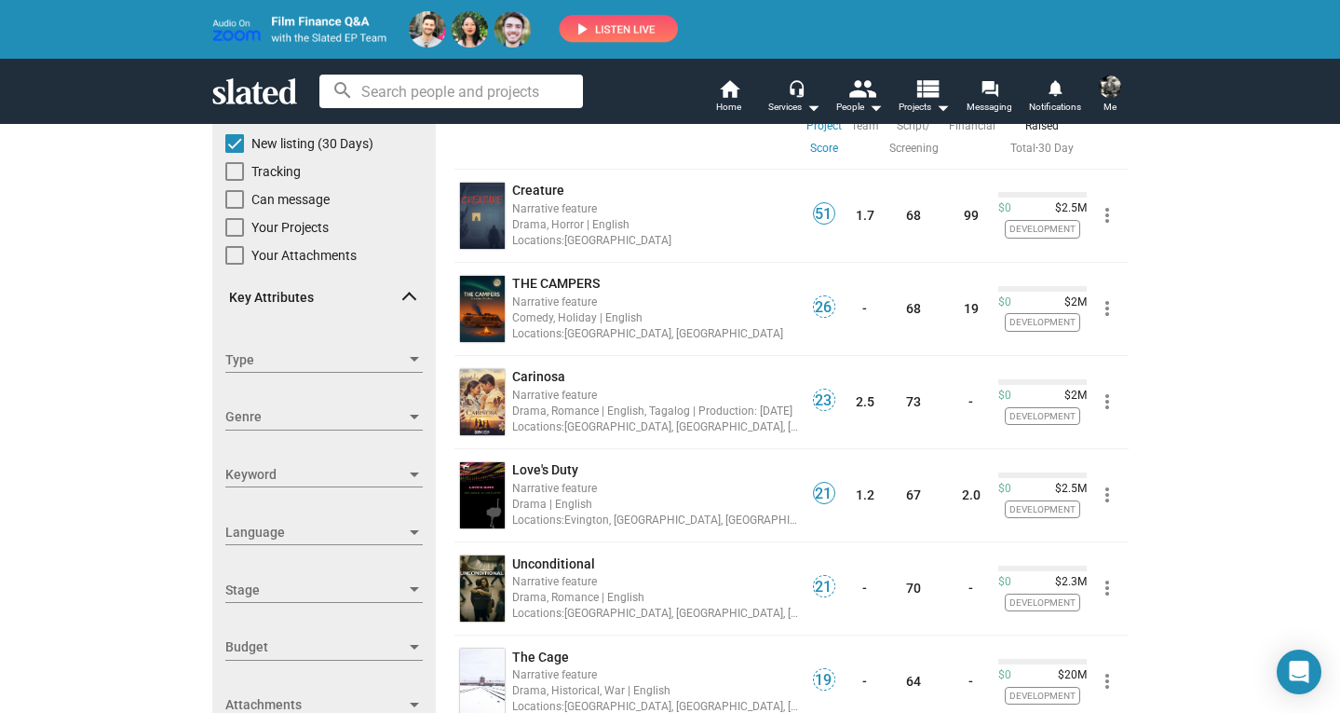
click at [420, 471] on div at bounding box center [414, 474] width 17 height 15
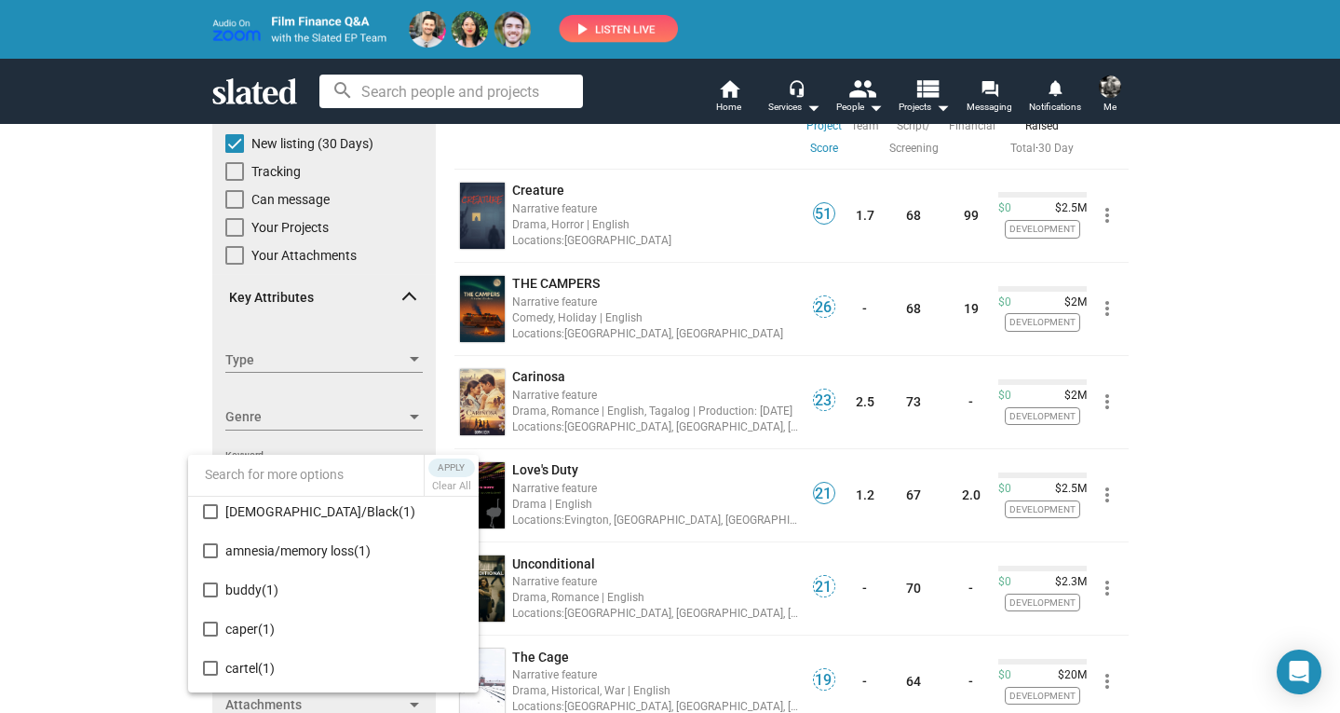
scroll to position [180, 0]
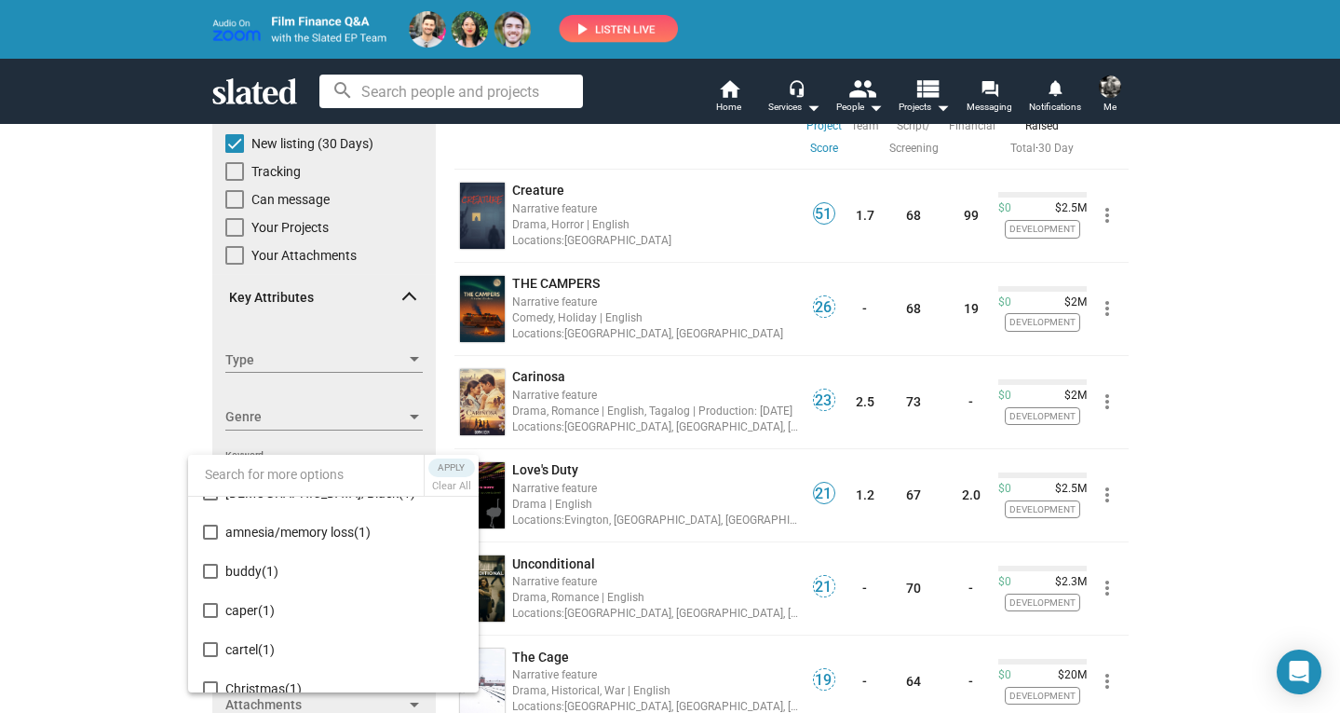
click at [143, 459] on div at bounding box center [670, 356] width 1340 height 713
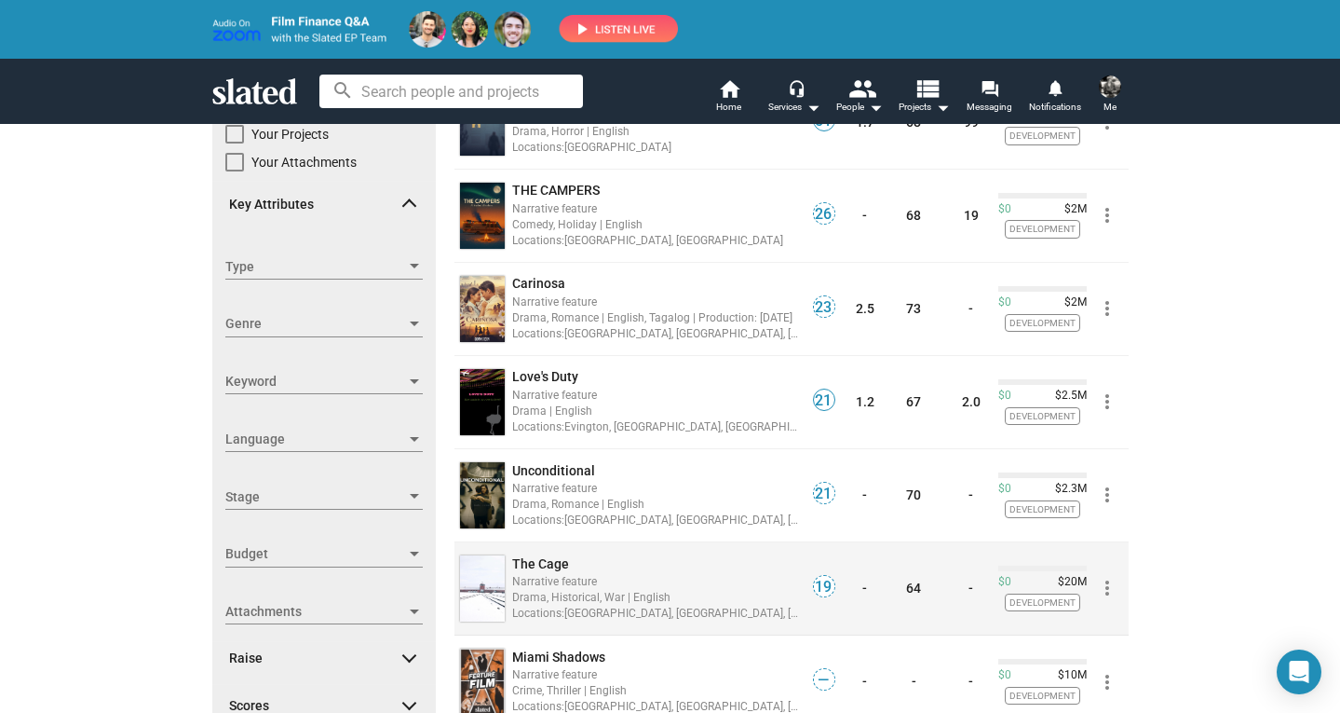
scroll to position [0, 0]
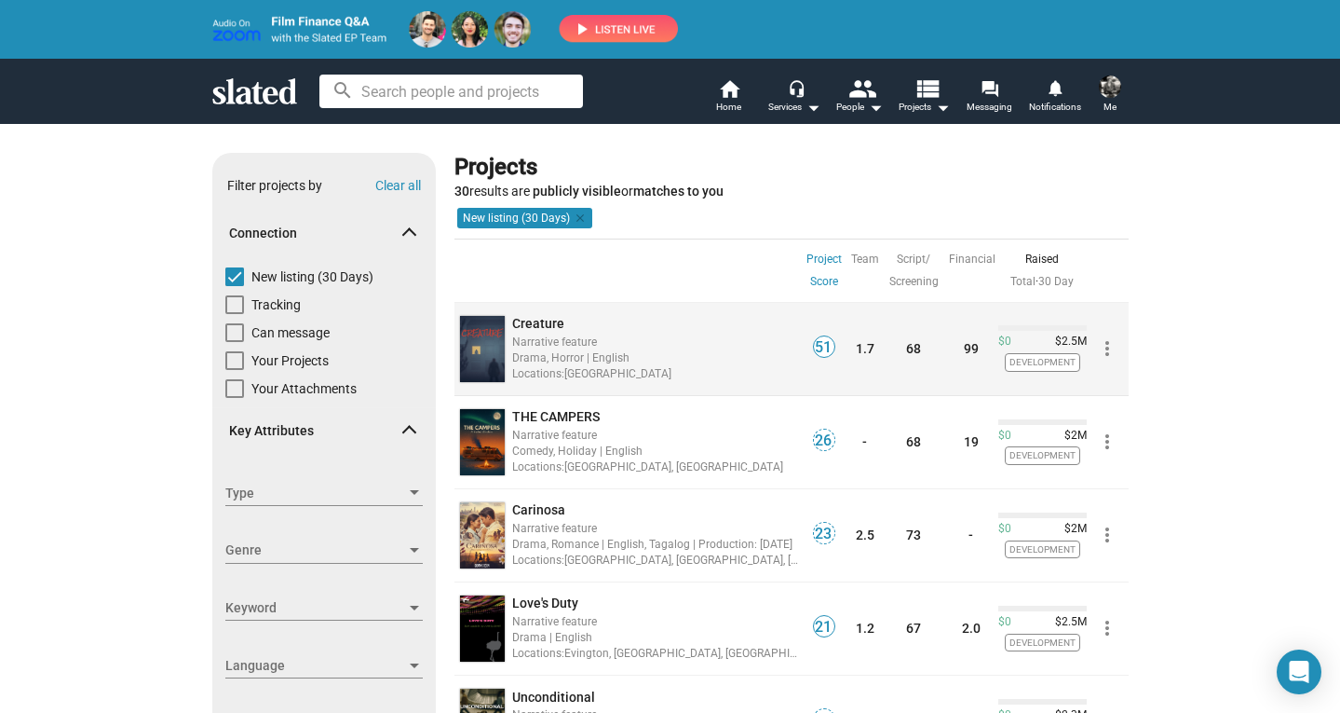
click at [548, 319] on span "Creature" at bounding box center [538, 323] width 52 height 15
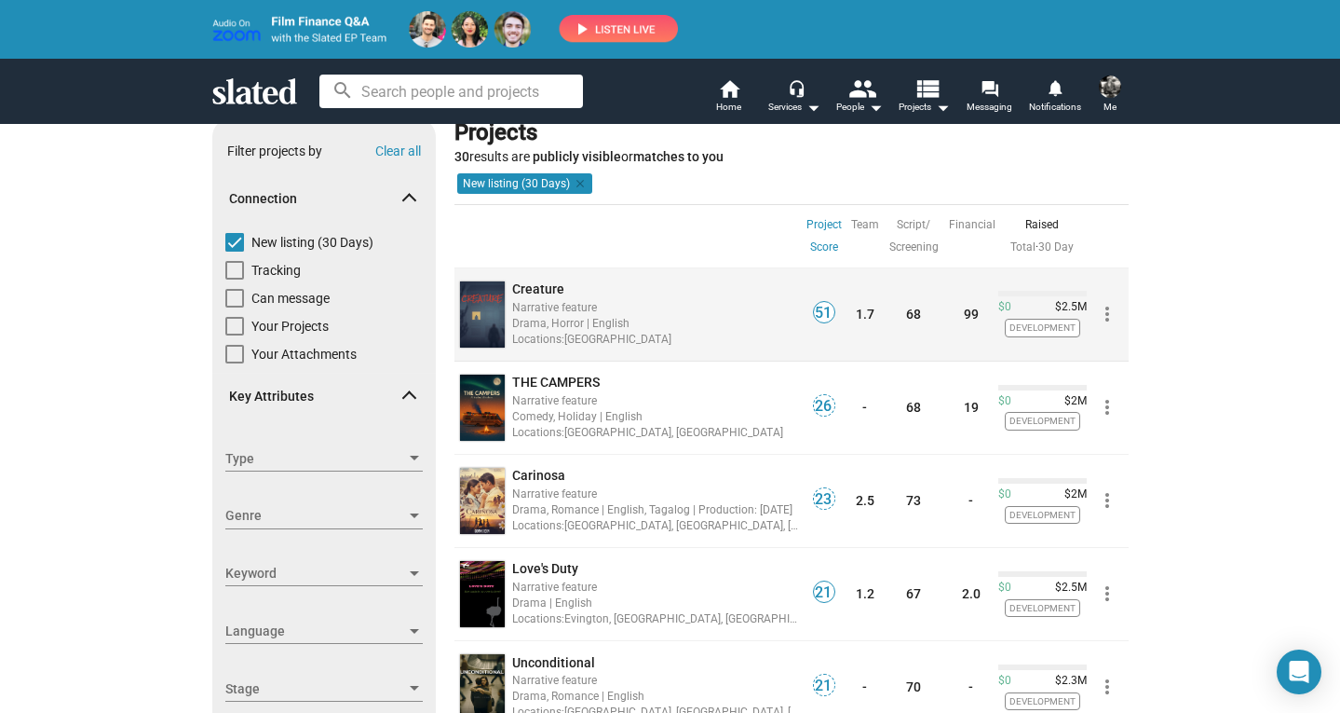
scroll to position [35, 0]
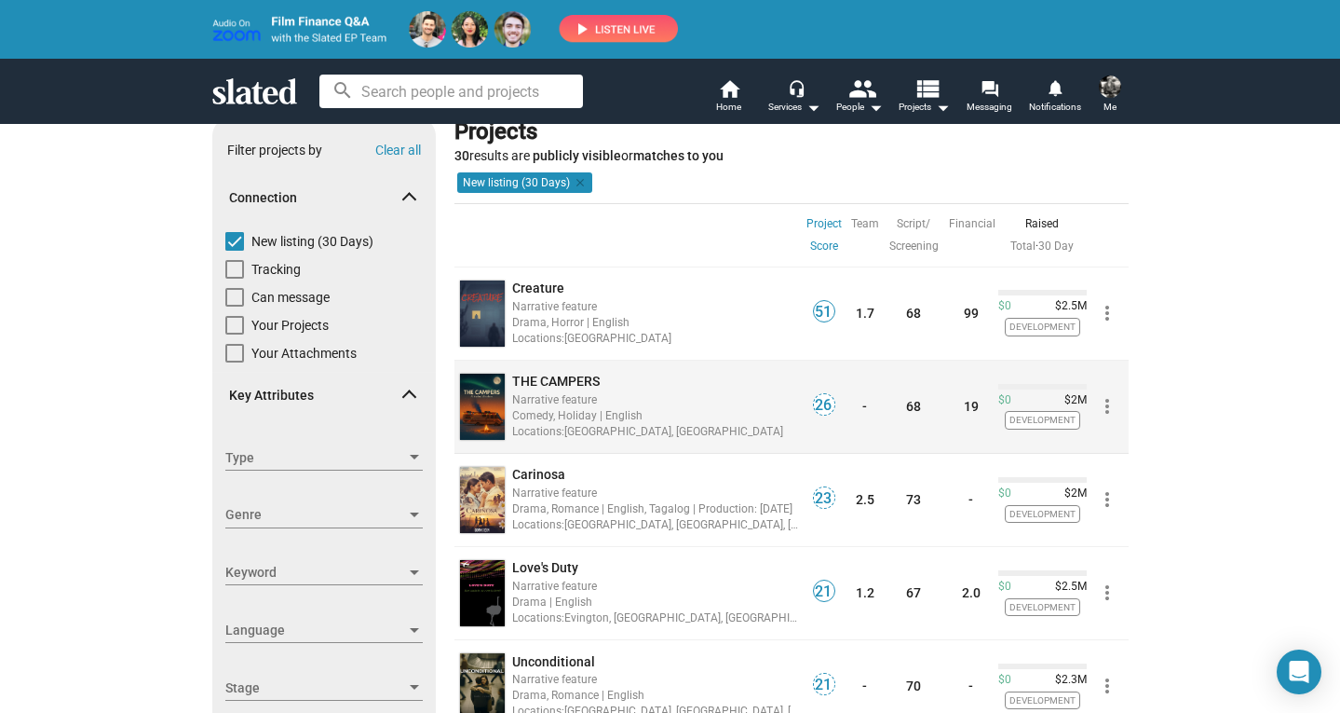
click at [578, 380] on span "THE CAMPERS" at bounding box center [556, 381] width 88 height 15
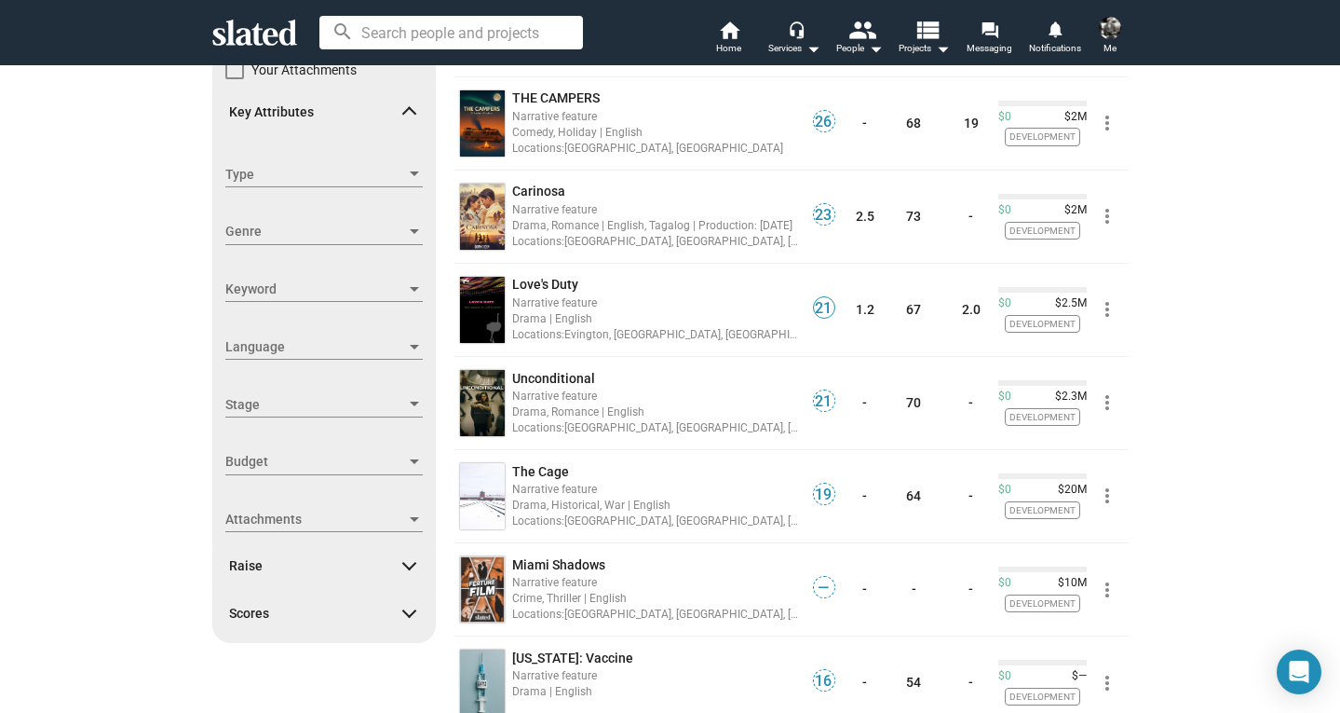
scroll to position [263, 0]
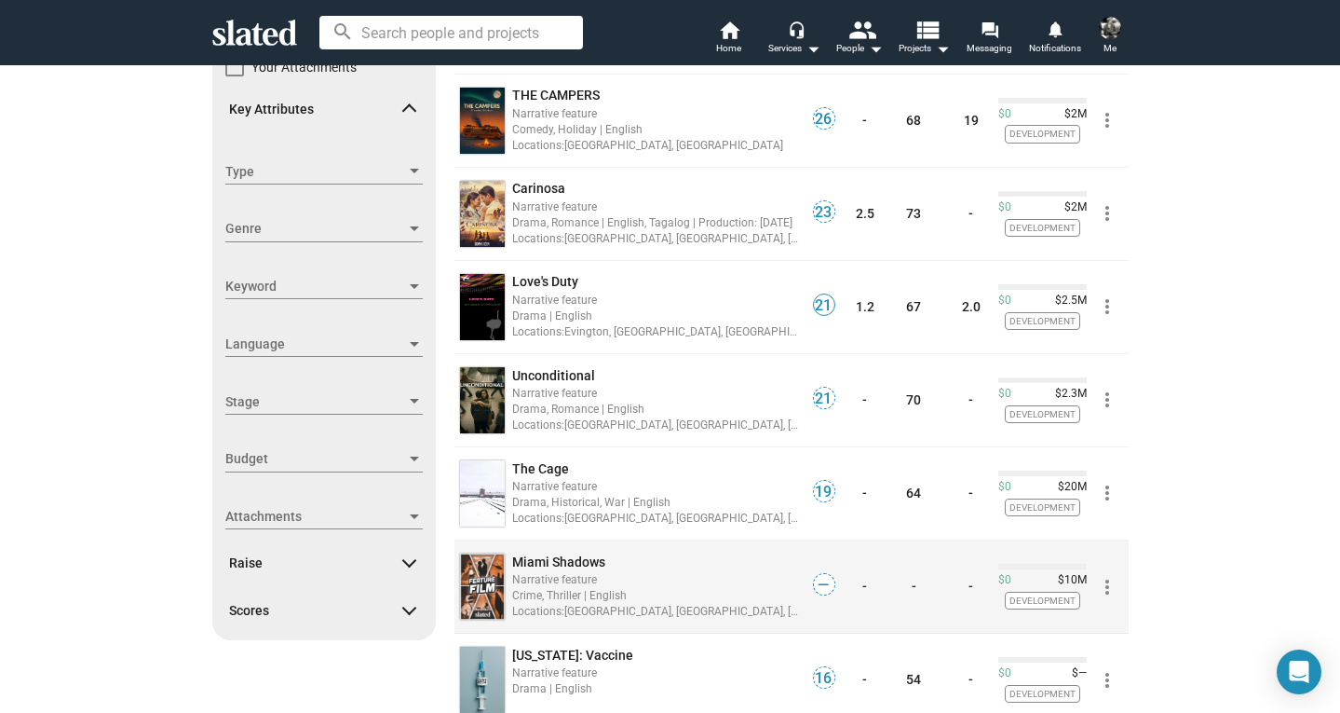
click at [582, 558] on span "Miami Shadows" at bounding box center [558, 561] width 93 height 15
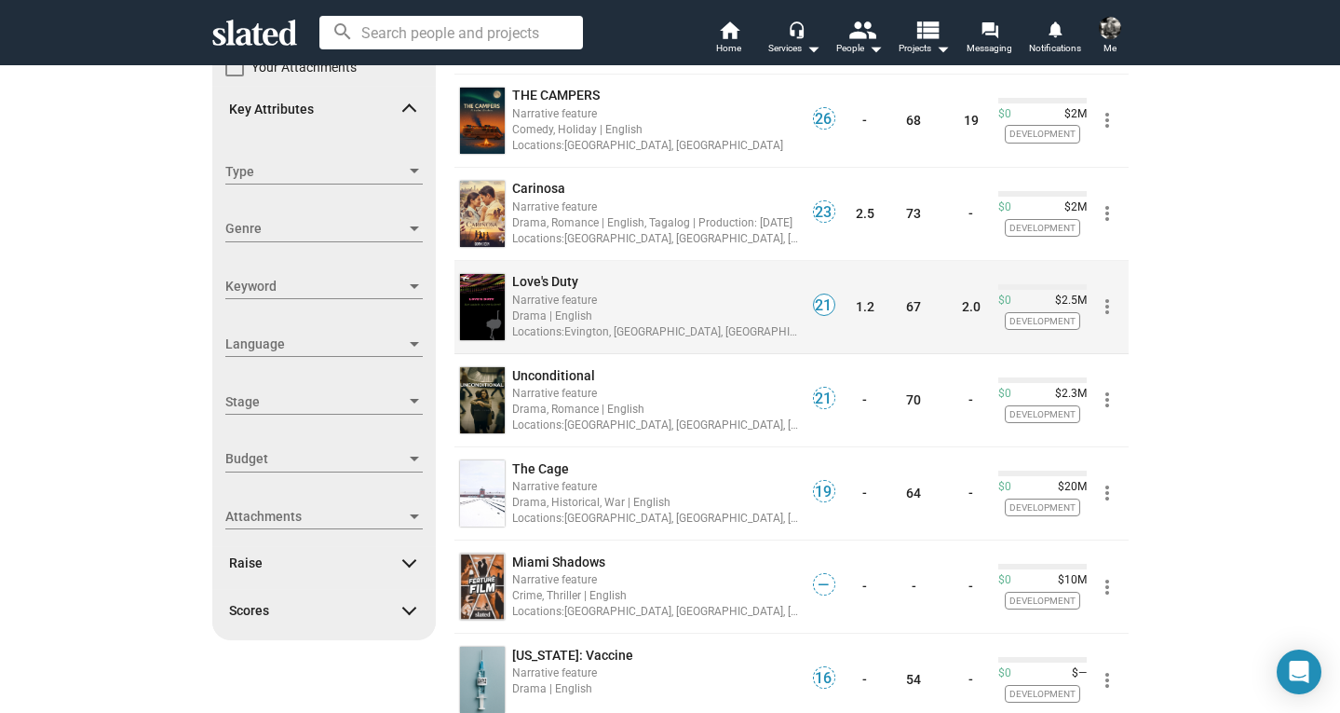
click at [547, 282] on span "Love's Duty" at bounding box center [545, 281] width 66 height 15
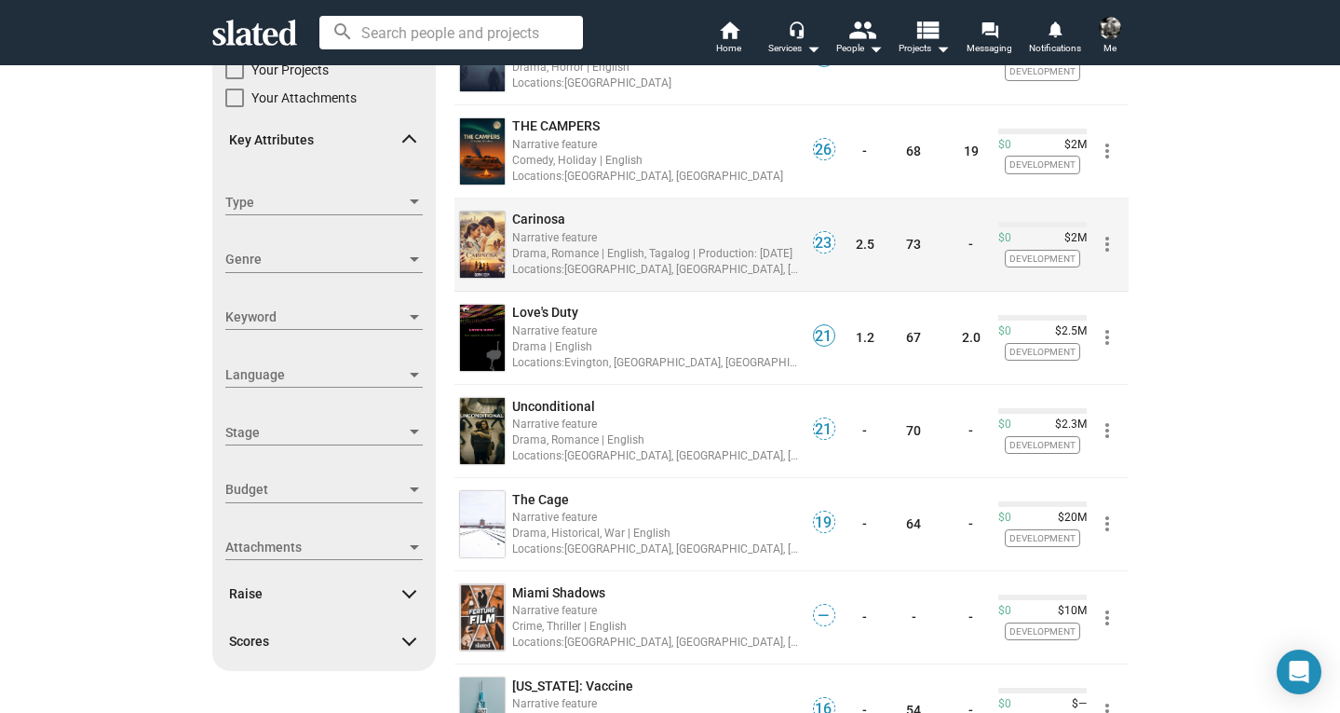
scroll to position [220, 0]
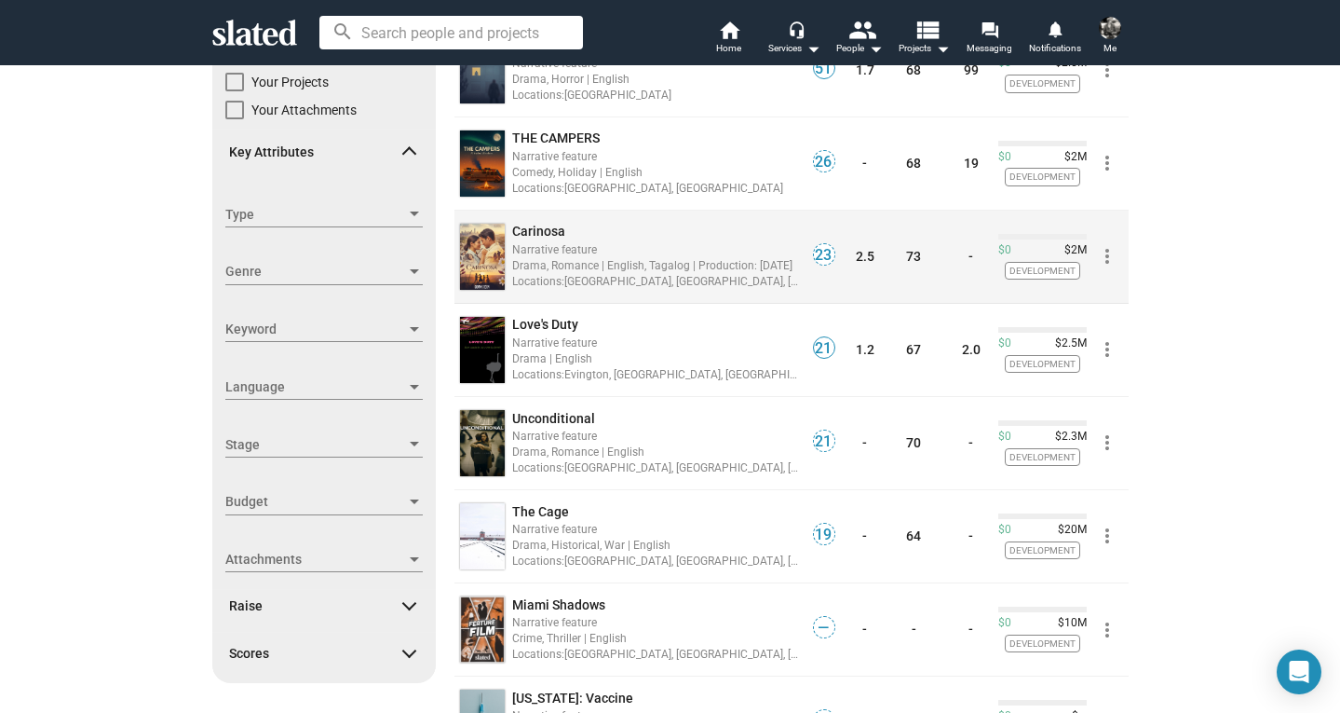
click at [550, 230] on span "Carinosa" at bounding box center [538, 231] width 53 height 15
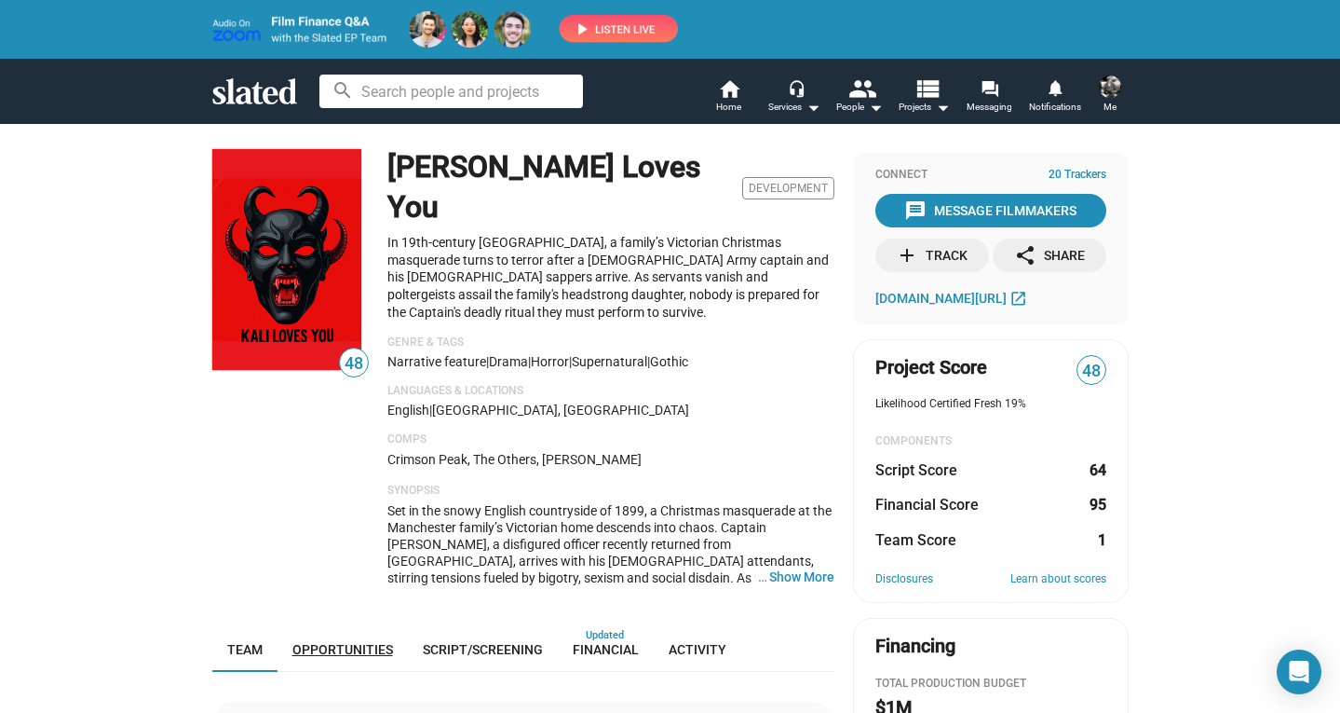
click at [347, 642] on span "Opportunities" at bounding box center [342, 649] width 101 height 15
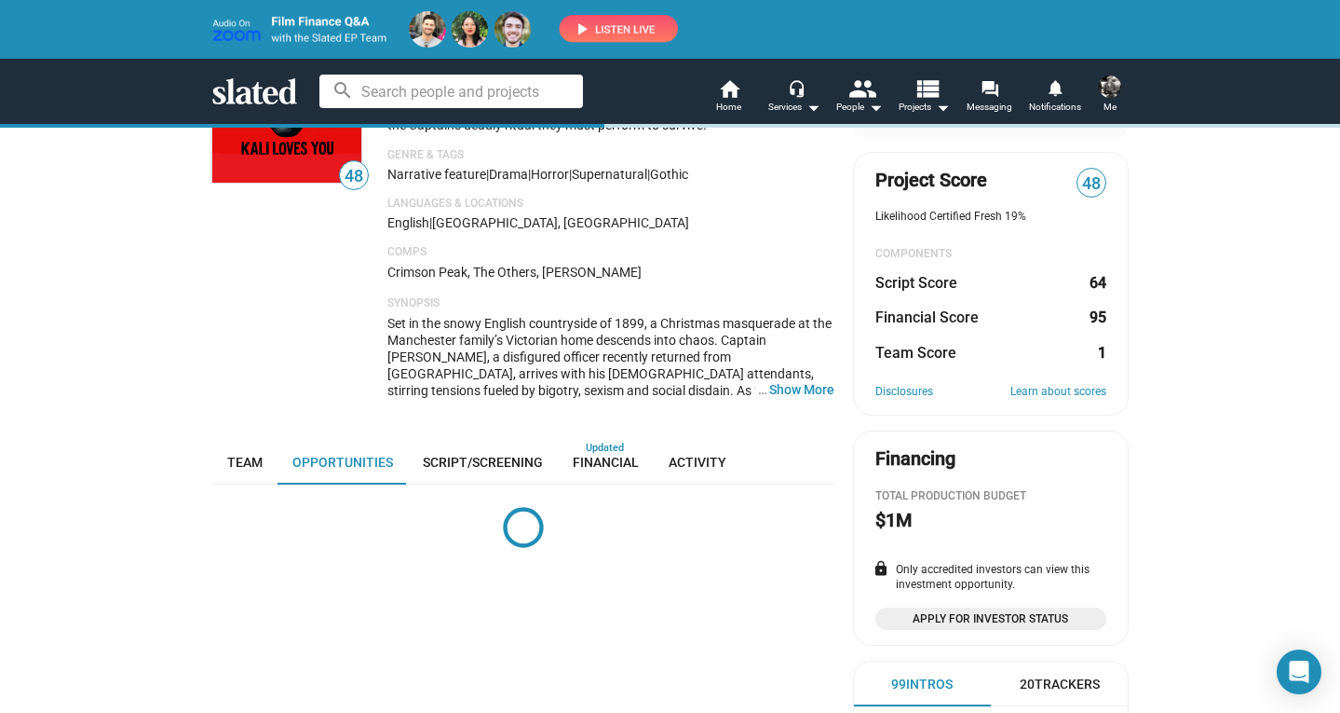
scroll to position [446, 0]
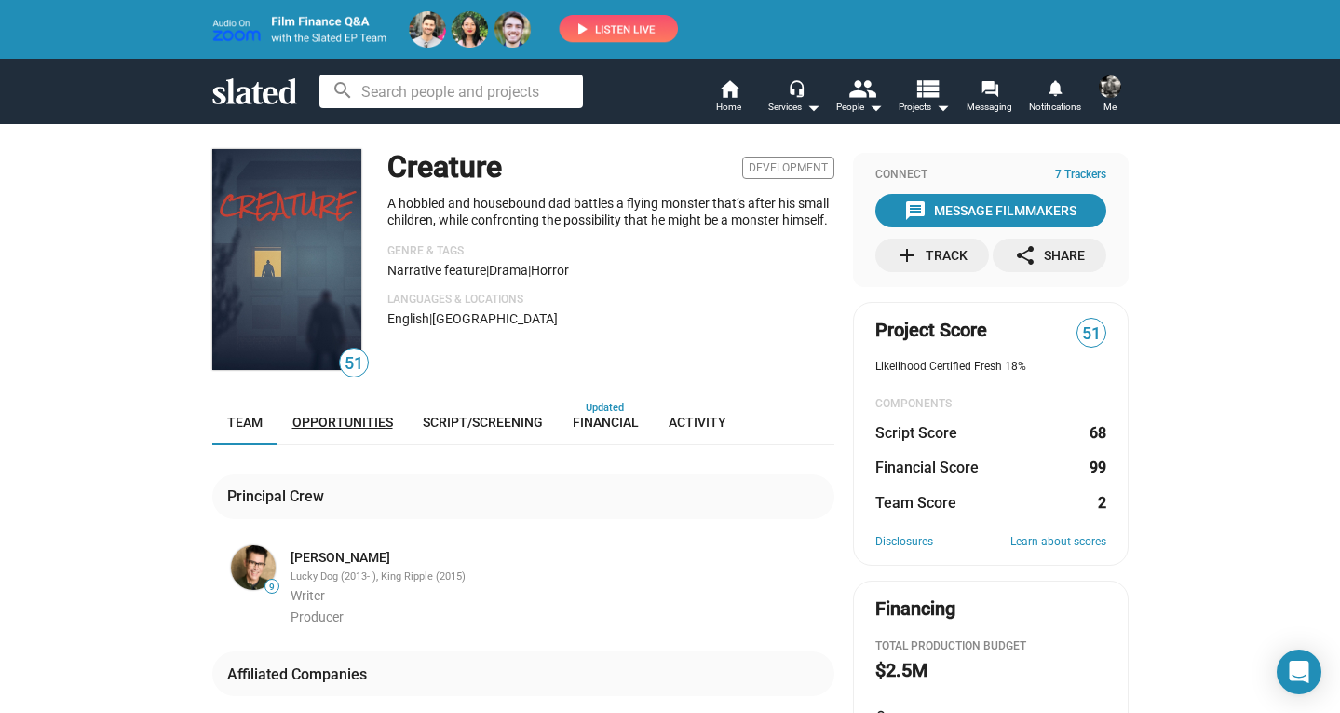
click at [358, 423] on span "Opportunities" at bounding box center [342, 422] width 101 height 15
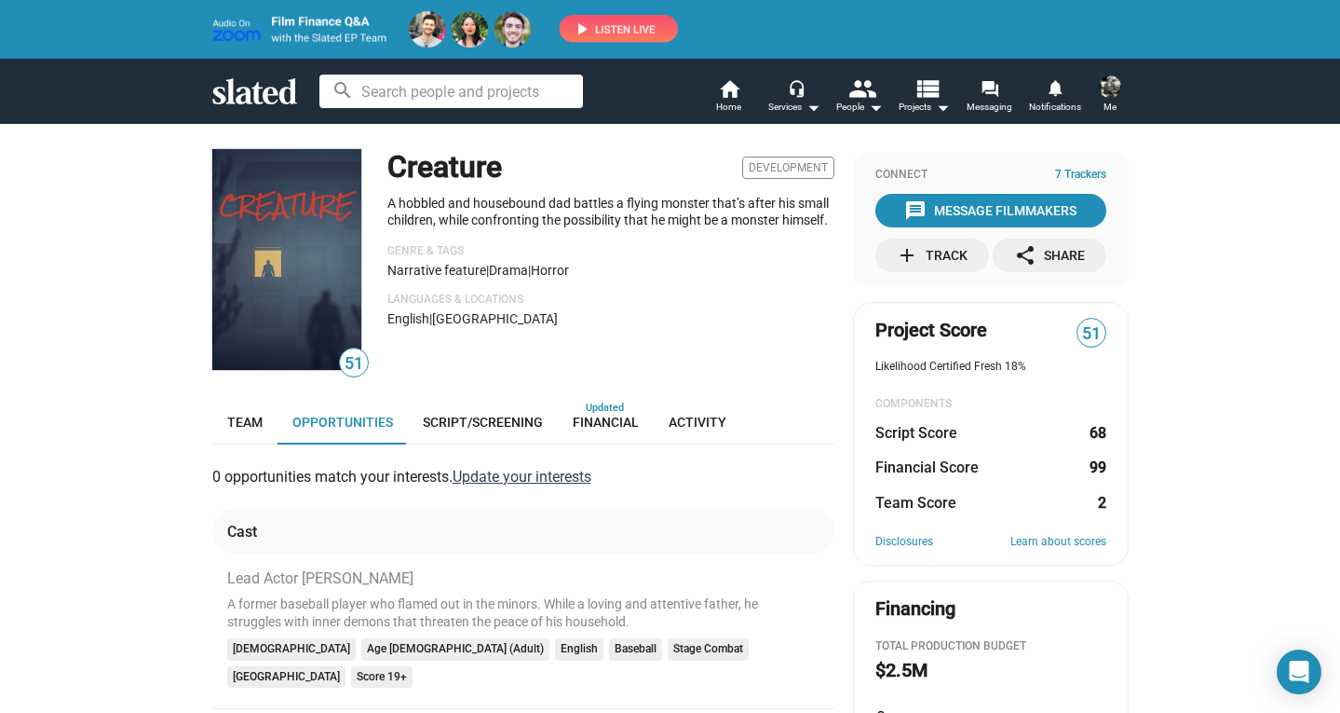
click at [536, 475] on link "Update your interests" at bounding box center [522, 477] width 139 height 18
click at [251, 424] on span "Team" at bounding box center [244, 422] width 35 height 15
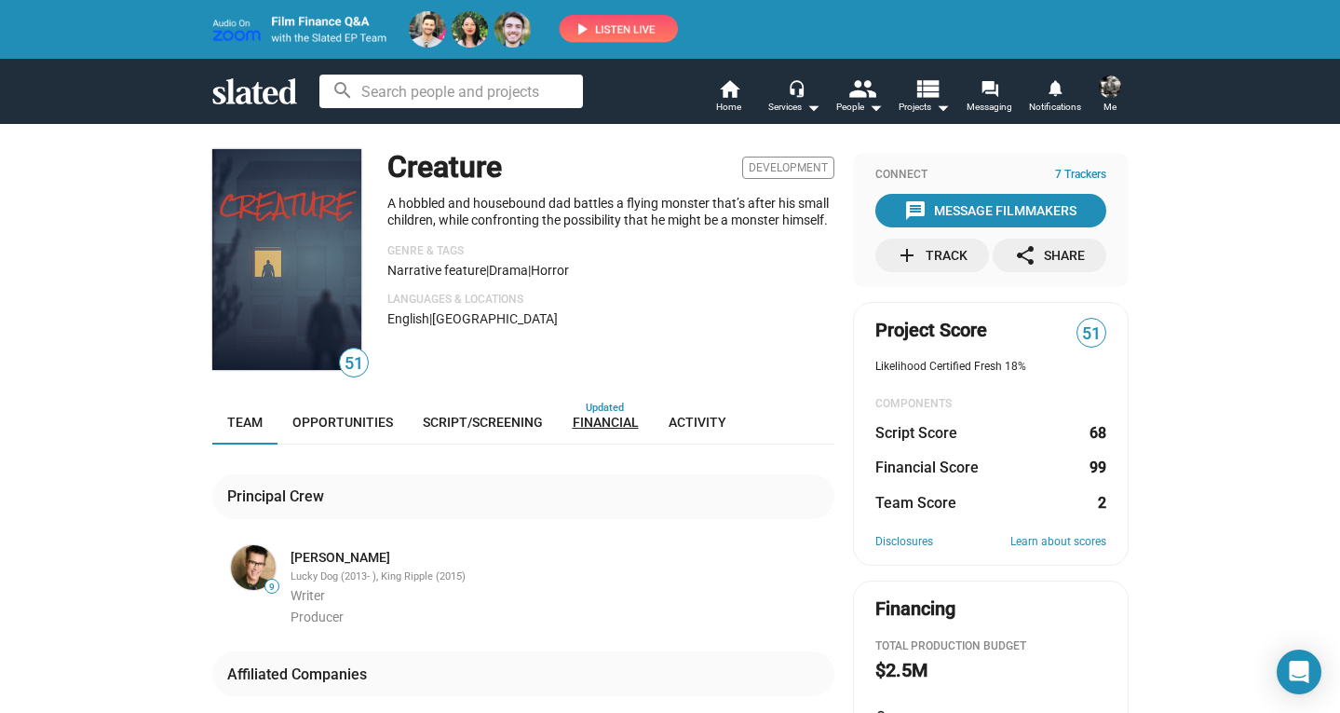
click at [603, 428] on span "Financial" at bounding box center [606, 422] width 66 height 15
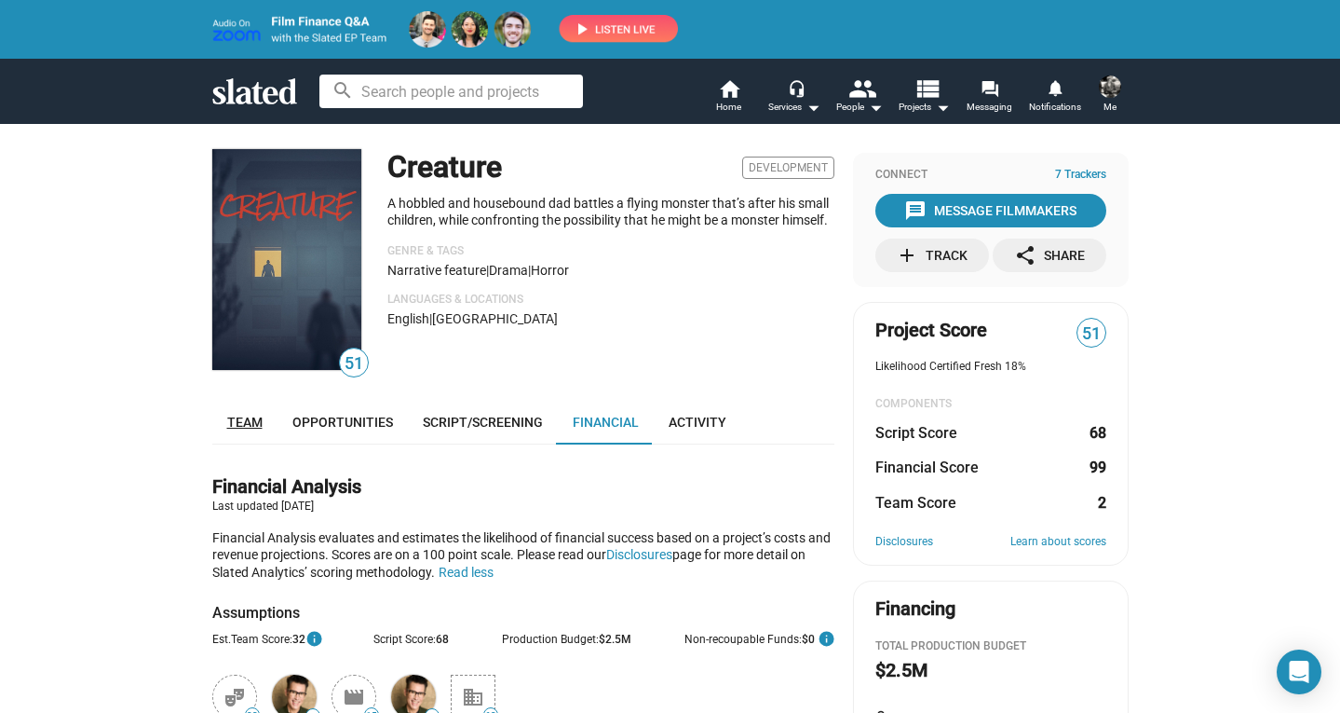
click at [251, 424] on span "Team" at bounding box center [244, 422] width 35 height 15
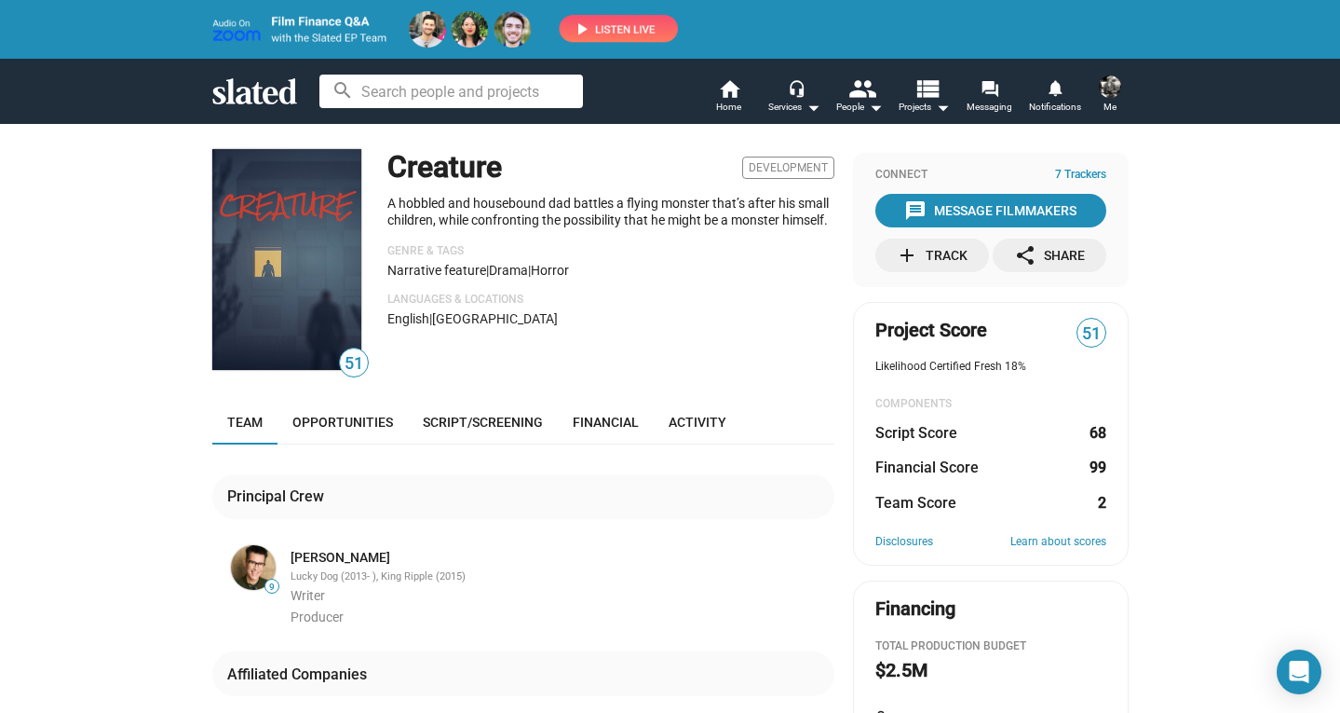
scroll to position [277, 0]
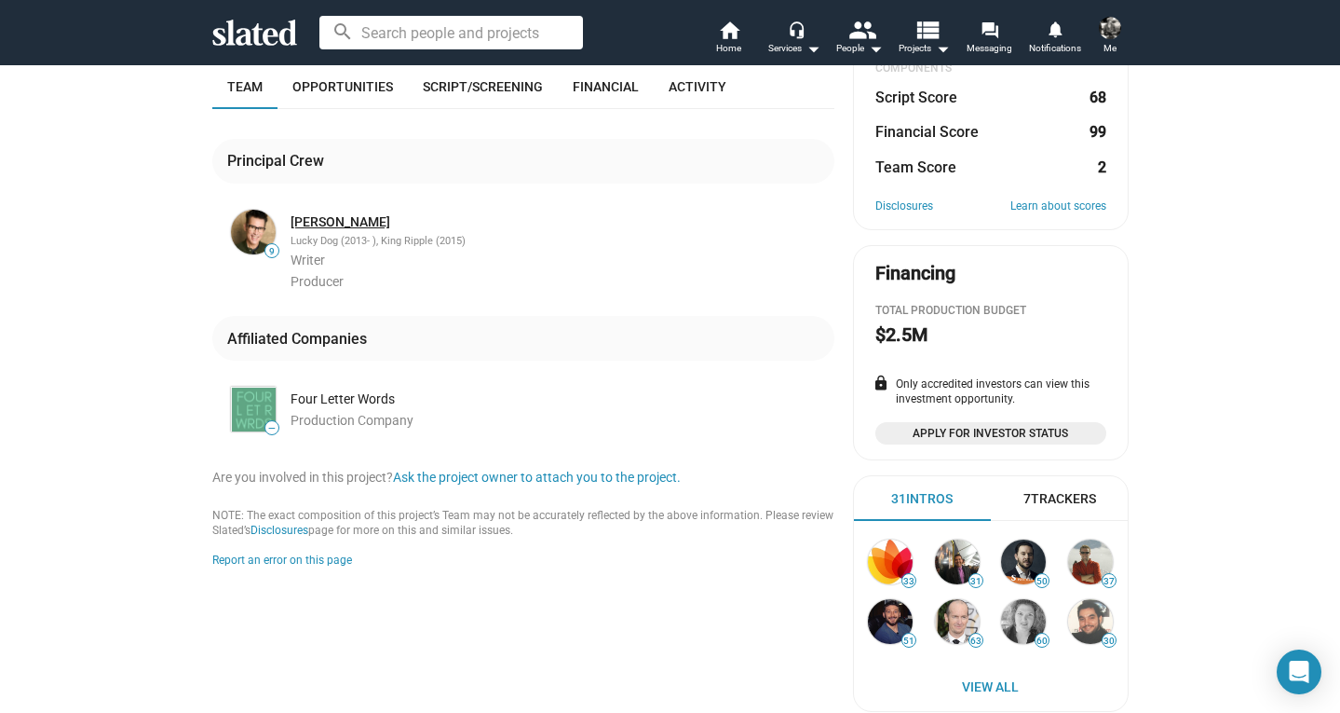
click at [346, 218] on link "John Killoran" at bounding box center [341, 222] width 100 height 18
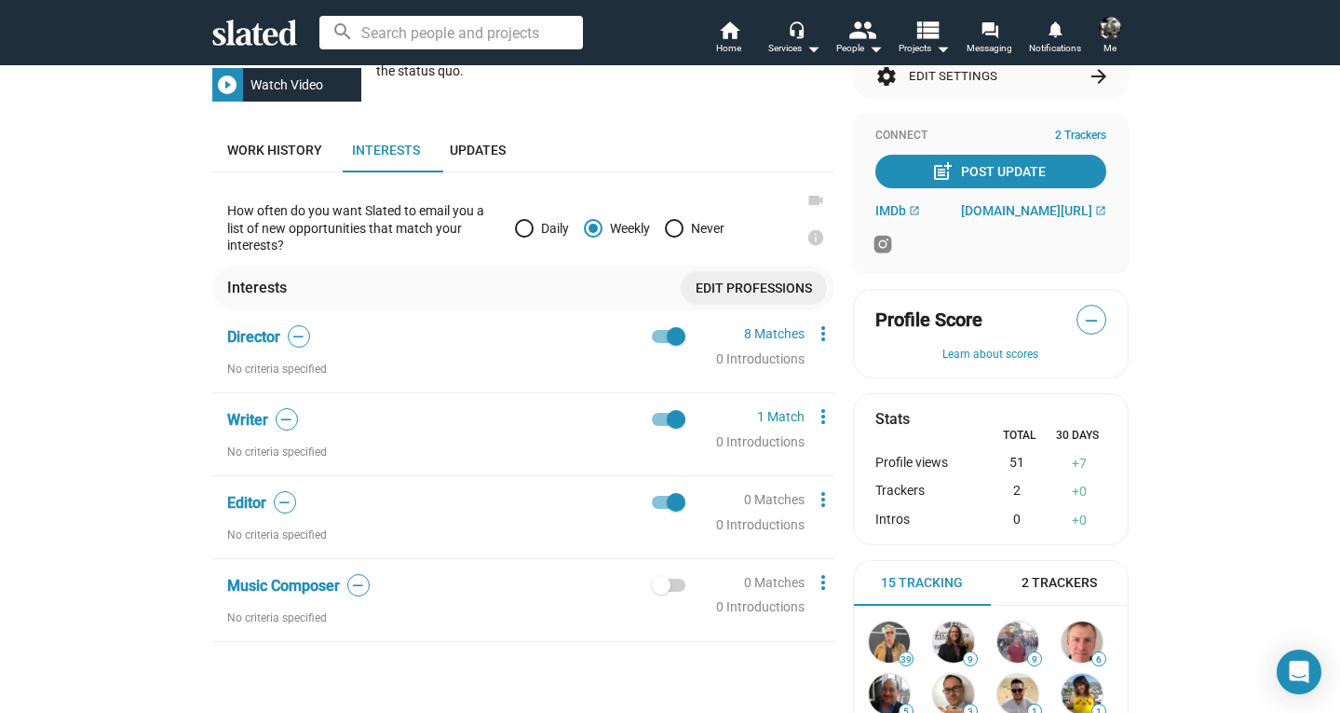
scroll to position [200, 0]
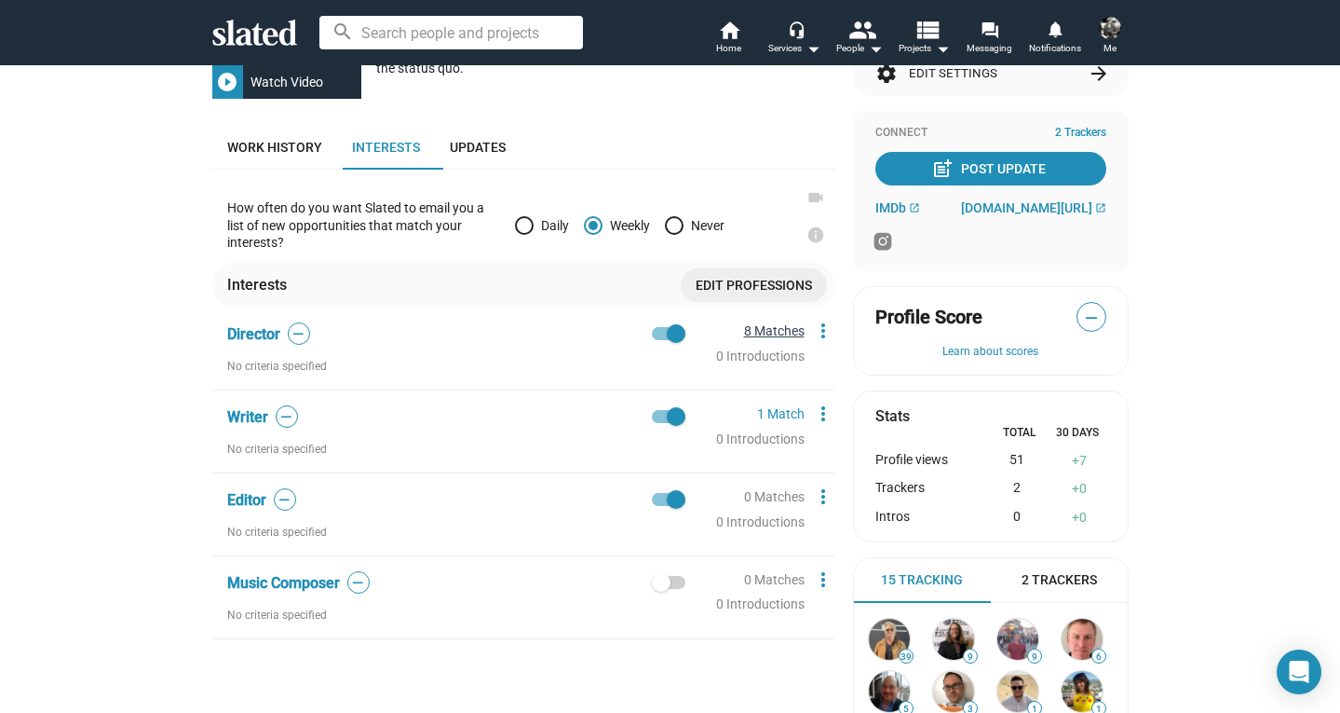
click at [770, 330] on link "8 Matches" at bounding box center [774, 330] width 61 height 15
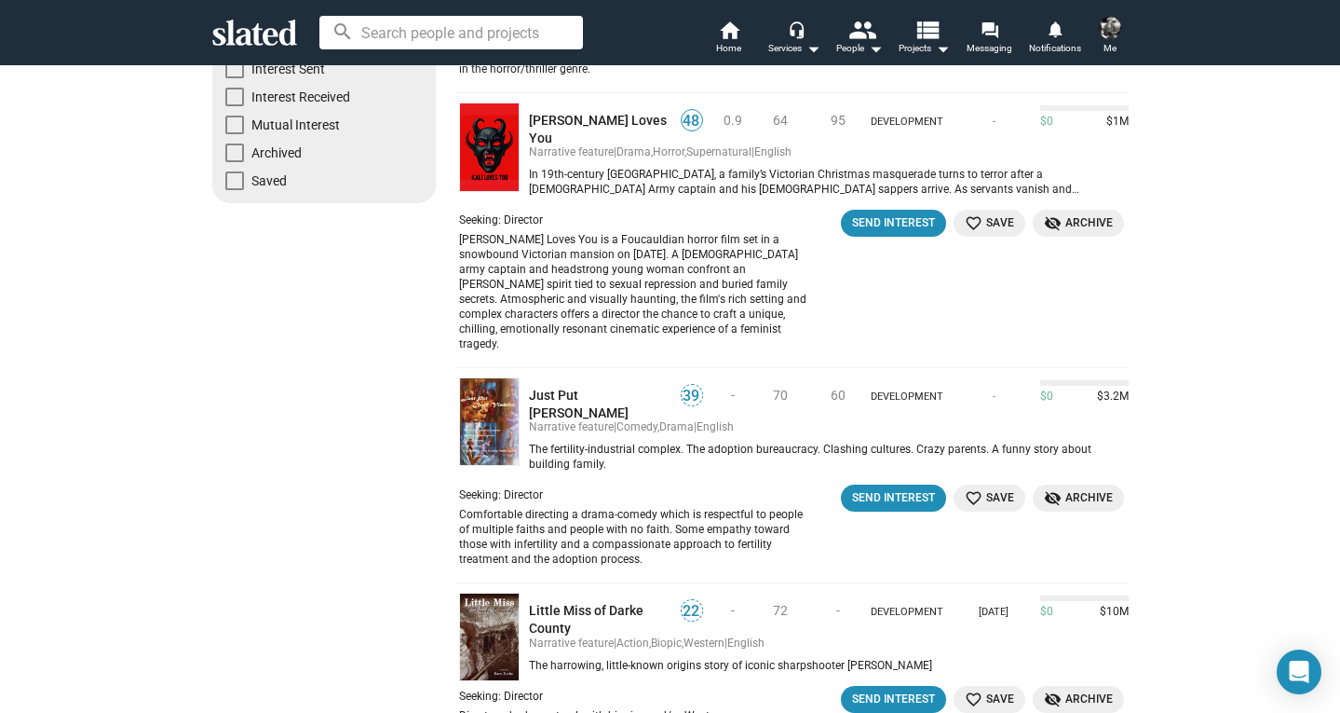
scroll to position [325, 0]
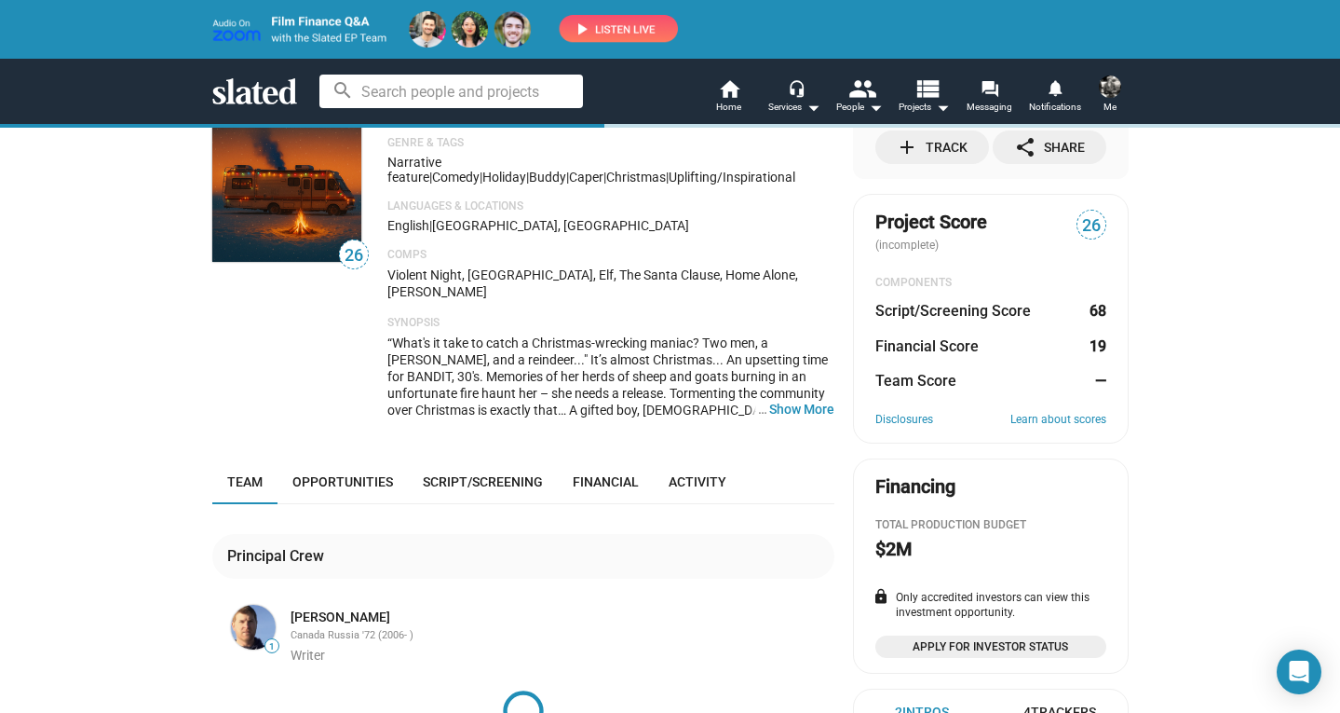
scroll to position [110, 0]
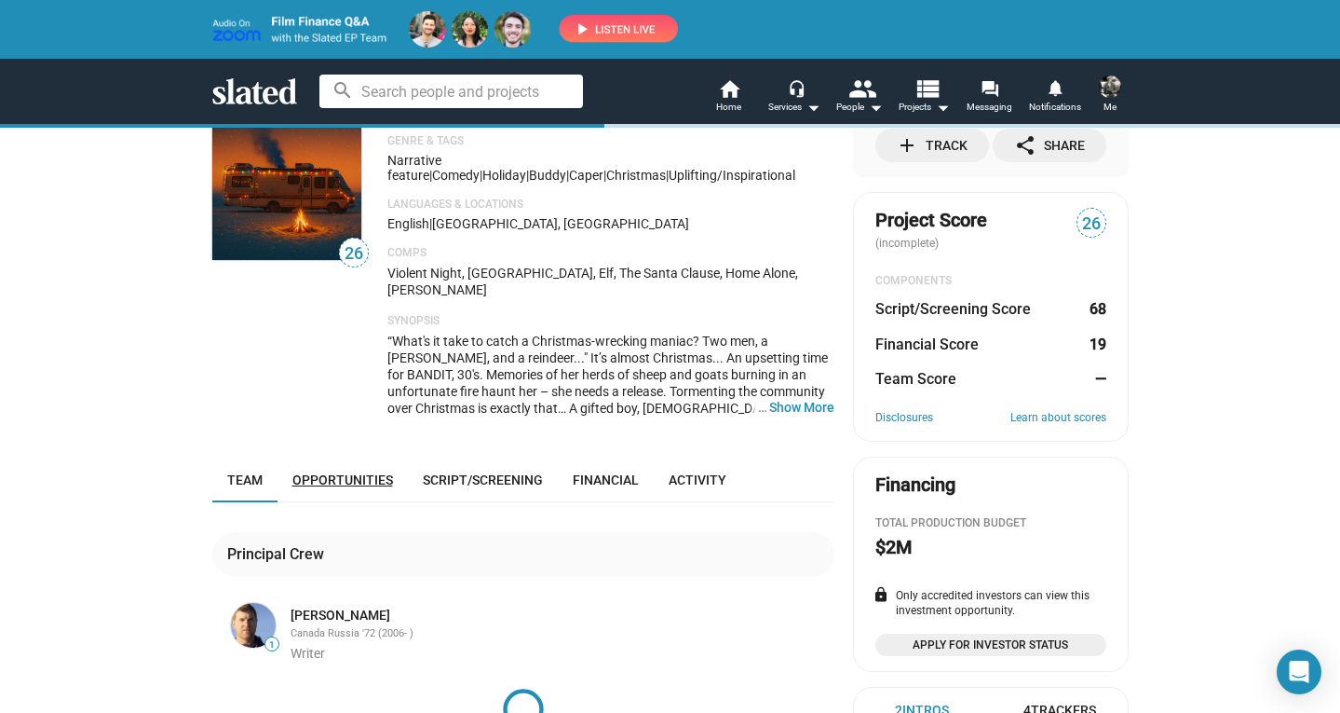
click at [336, 472] on span "Opportunities" at bounding box center [342, 479] width 101 height 15
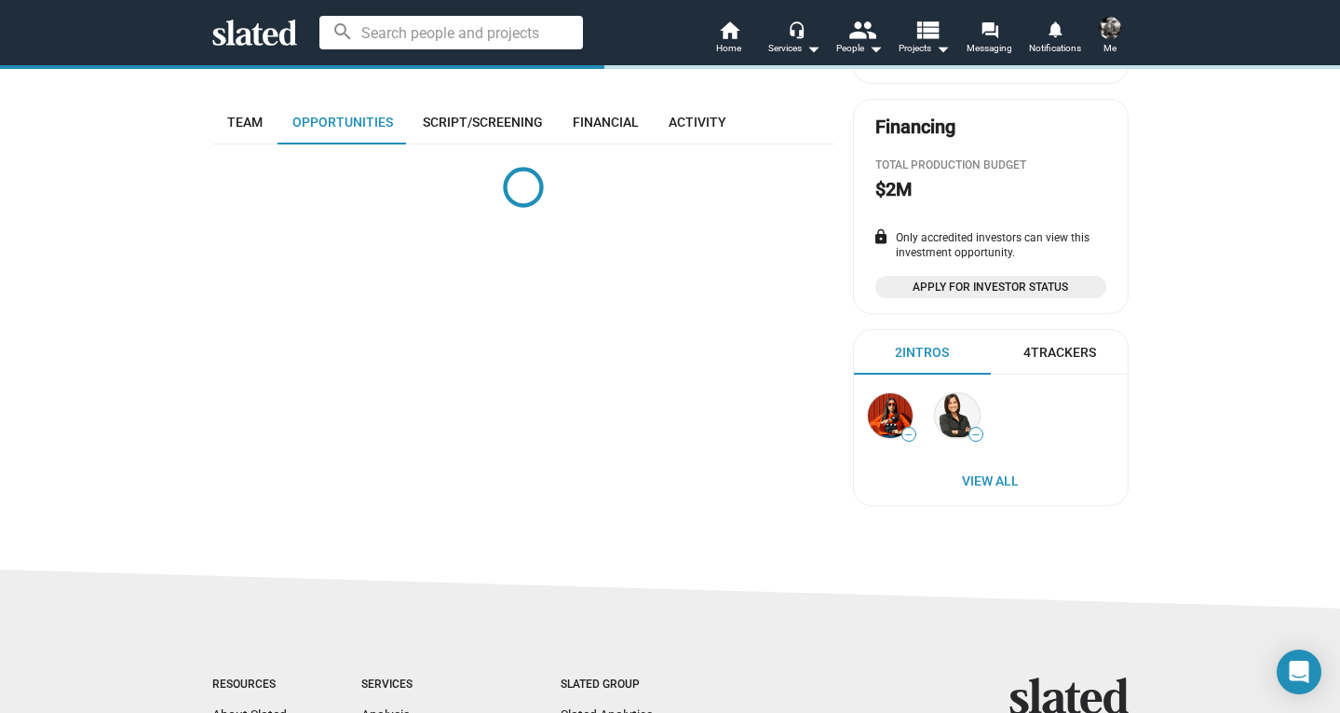
scroll to position [427, 0]
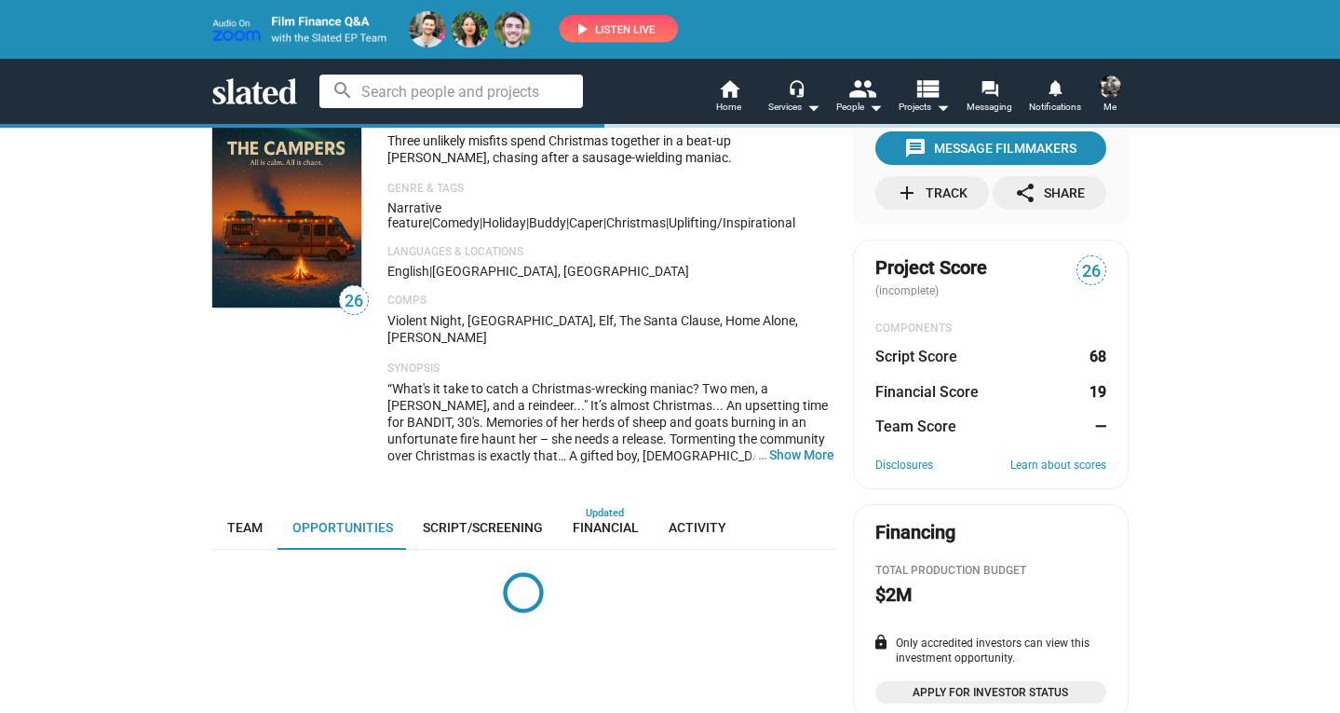
scroll to position [427, 0]
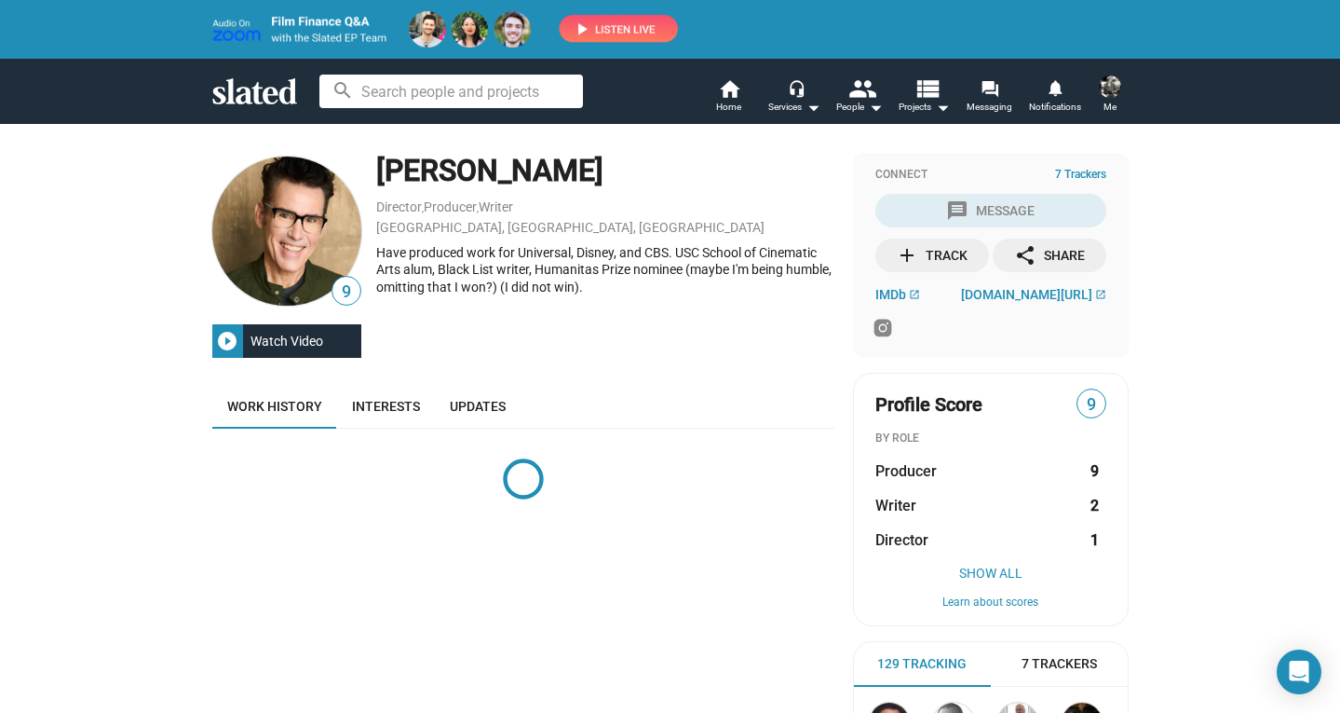
click at [254, 339] on div "Watch Video" at bounding box center [287, 341] width 88 height 34
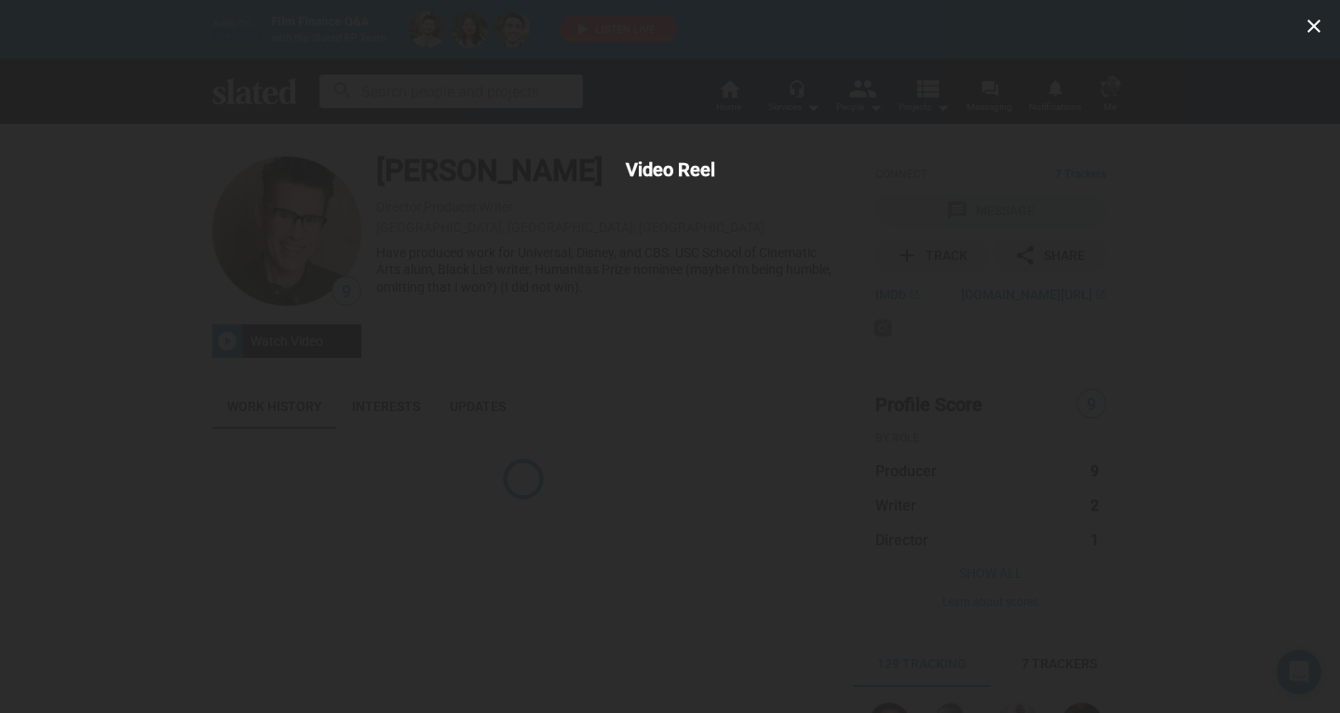
click at [1321, 27] on mat-icon "close" at bounding box center [1314, 26] width 22 height 22
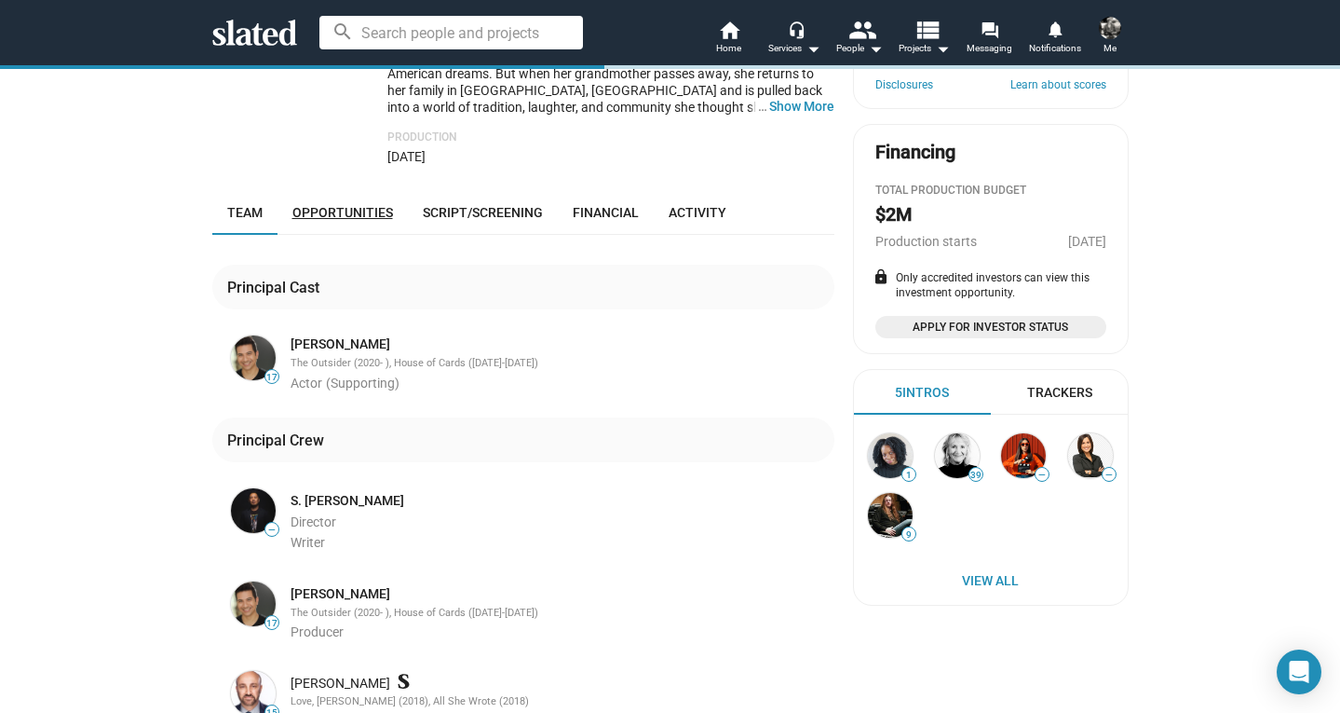
scroll to position [379, 0]
click at [351, 206] on span "Opportunities" at bounding box center [342, 213] width 101 height 15
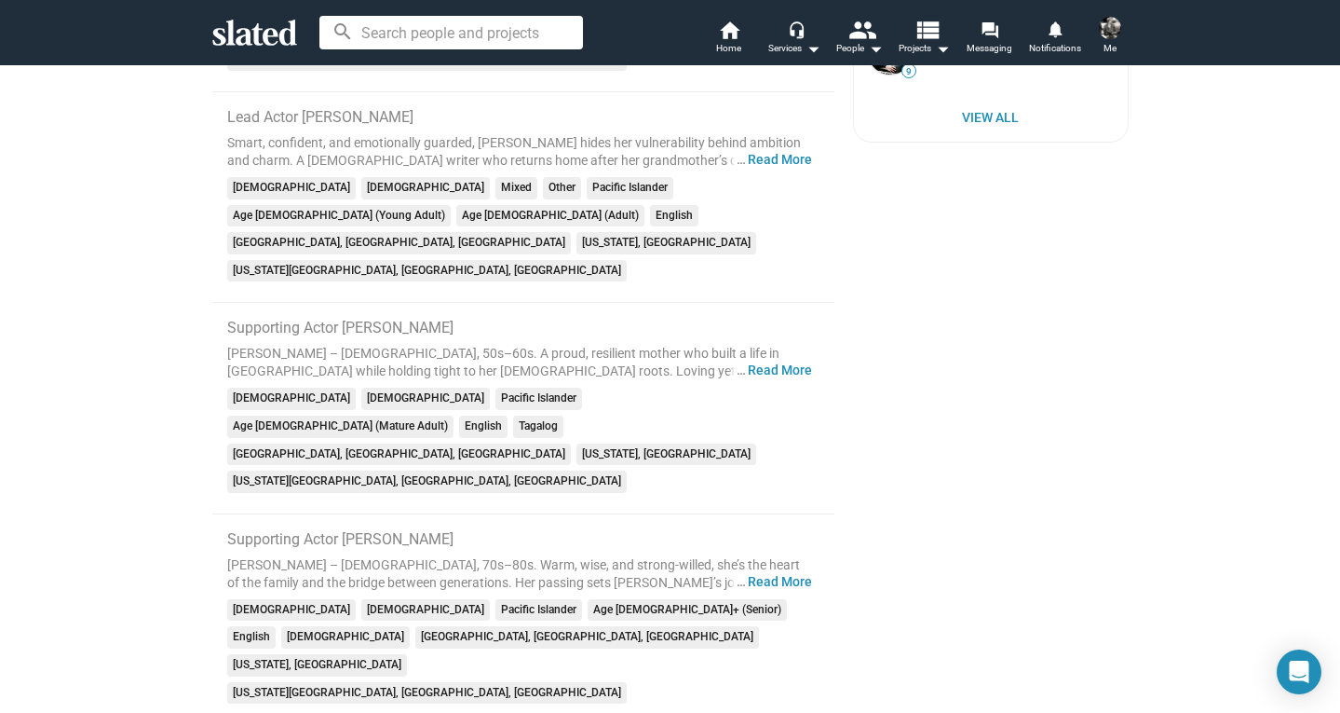
scroll to position [872, 0]
